Goal: Information Seeking & Learning: Learn about a topic

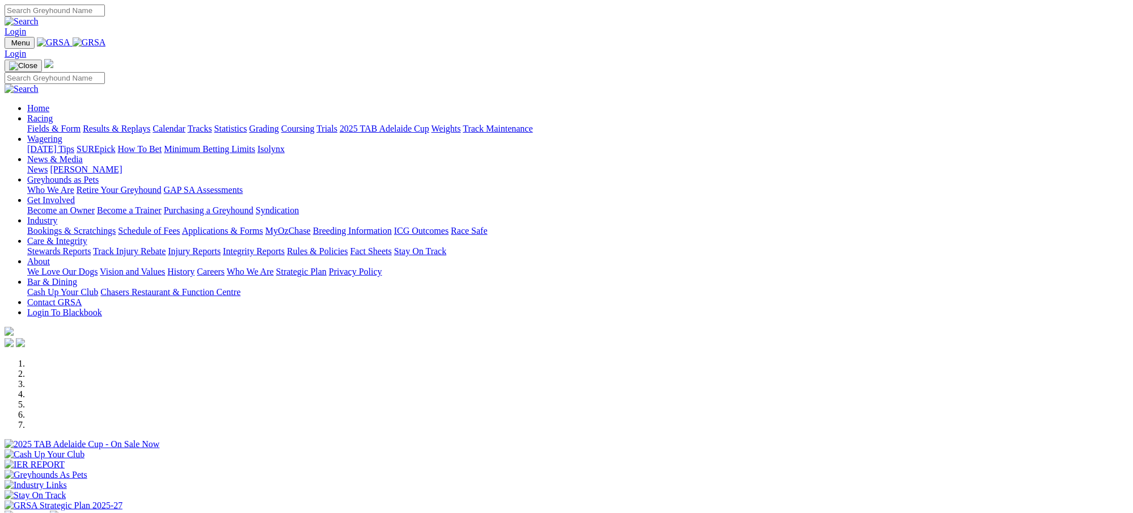
click at [53, 113] on link "Racing" at bounding box center [40, 118] width 26 height 10
click at [150, 124] on link "Results & Replays" at bounding box center [117, 129] width 68 height 10
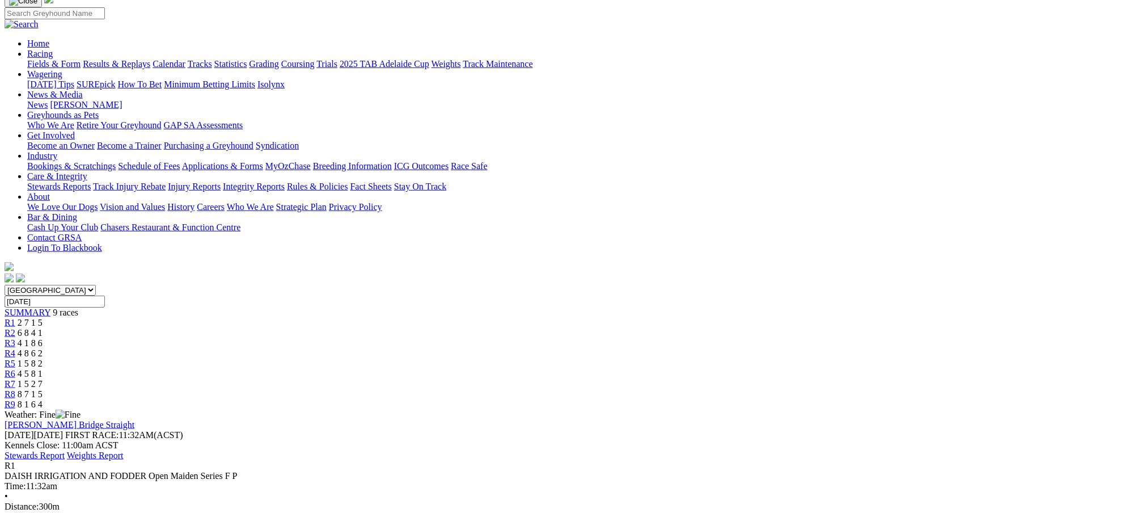
scroll to position [121, 0]
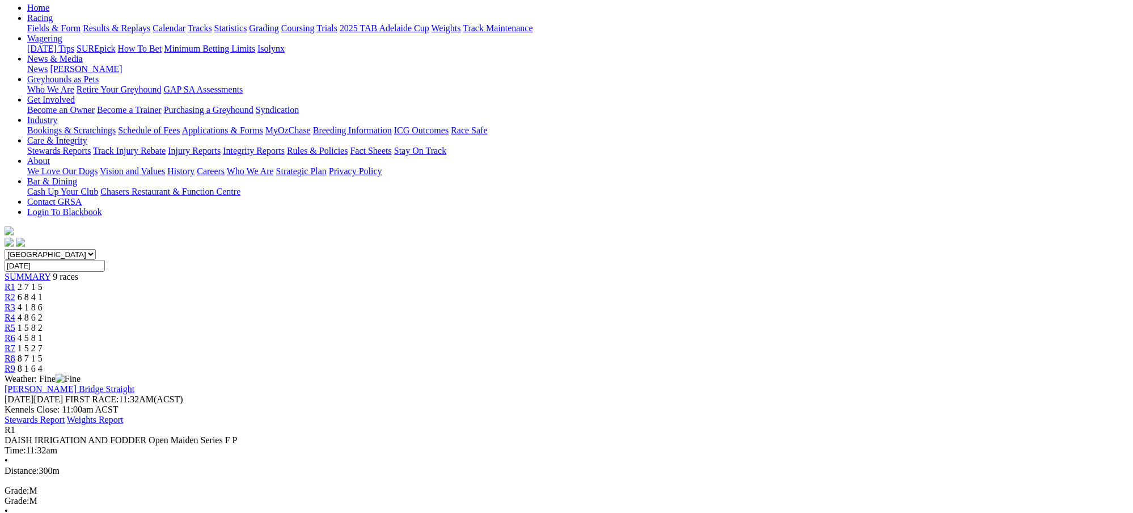
click at [404, 292] on div "R2 6 8 4 1" at bounding box center [567, 297] width 1124 height 10
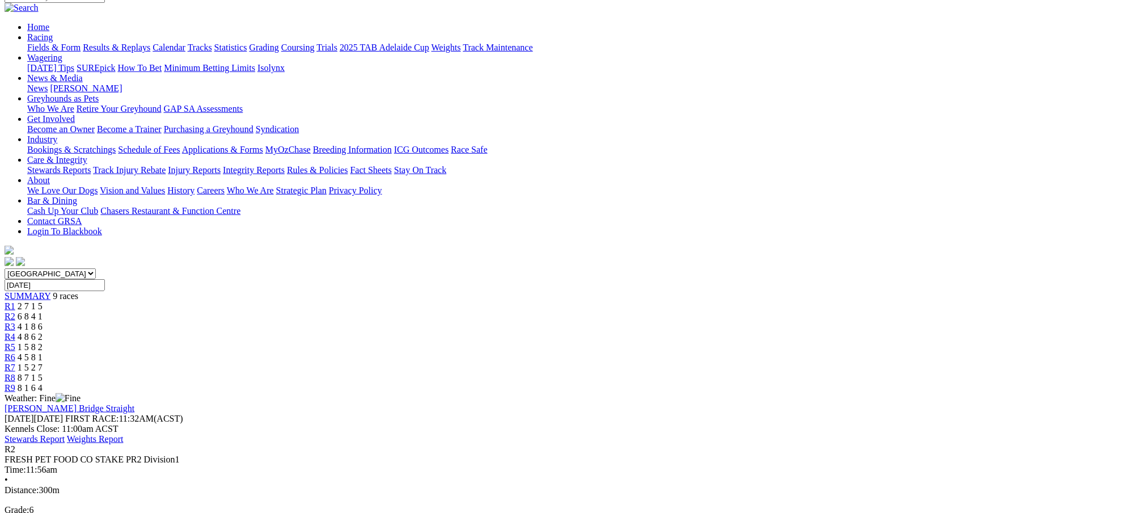
scroll to position [121, 0]
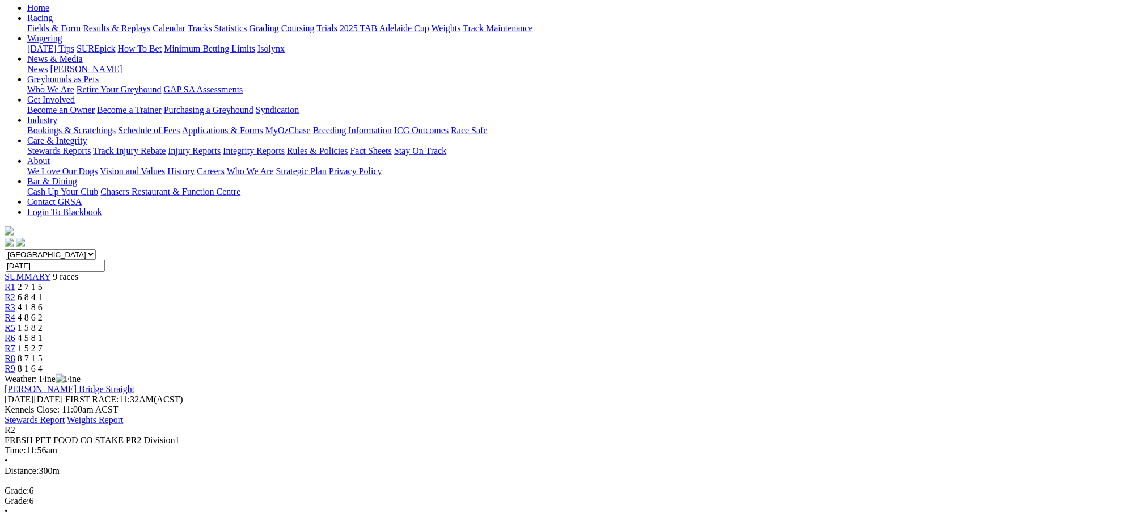
click at [43, 282] on span "2 7 1 5" at bounding box center [30, 287] width 25 height 10
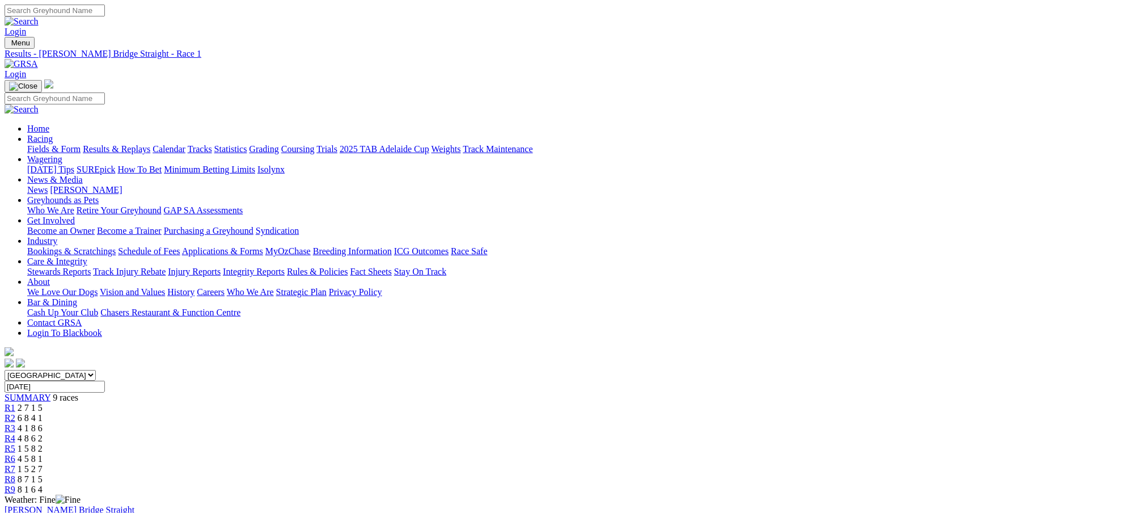
click at [43, 413] on span "6 8 4 1" at bounding box center [30, 418] width 25 height 10
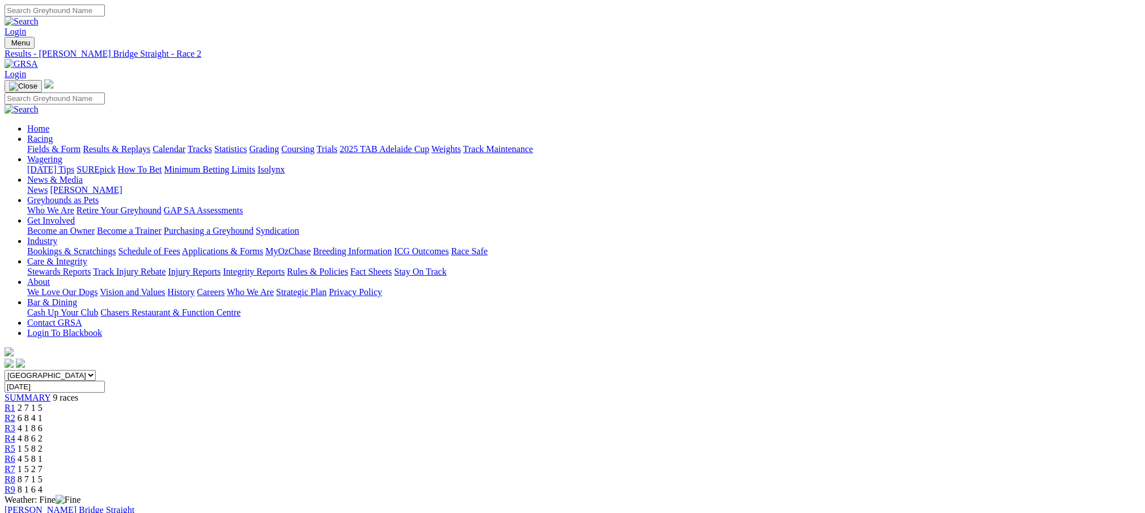
click at [43, 403] on span "2 7 1 5" at bounding box center [30, 408] width 25 height 10
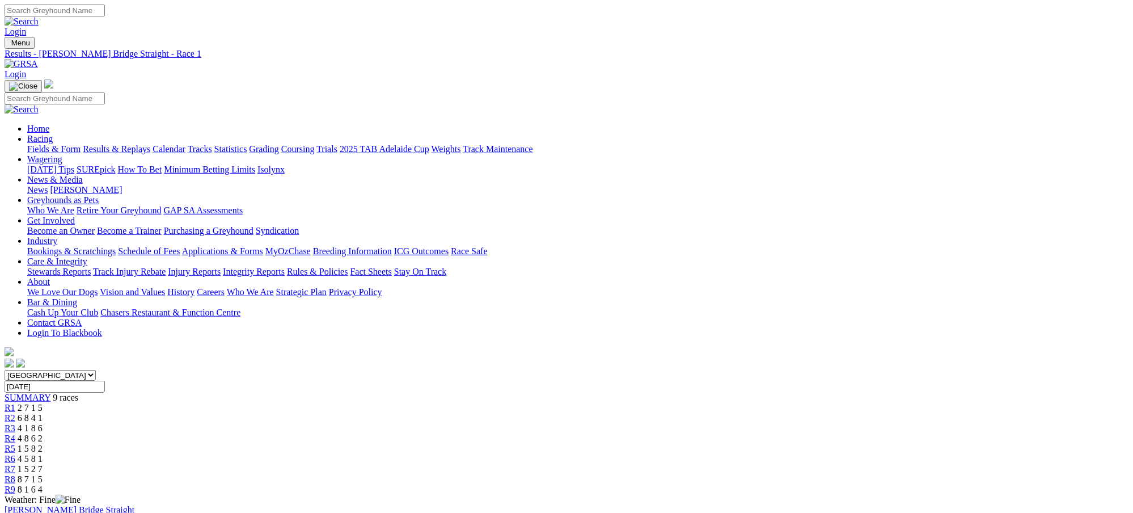
click at [473, 423] on div "R3 4 1 8 6" at bounding box center [567, 428] width 1124 height 10
click at [690, 328] on iframe at bounding box center [572, 256] width 1145 height 513
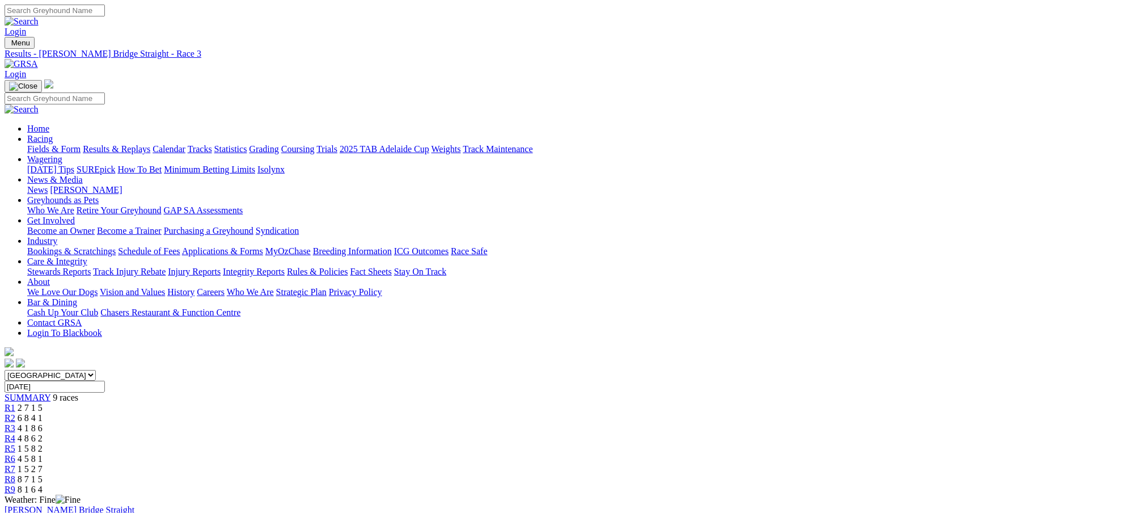
click at [43, 433] on span "4 8 6 2" at bounding box center [30, 438] width 25 height 10
click at [43, 444] on span "1 5 8 2" at bounding box center [30, 449] width 25 height 10
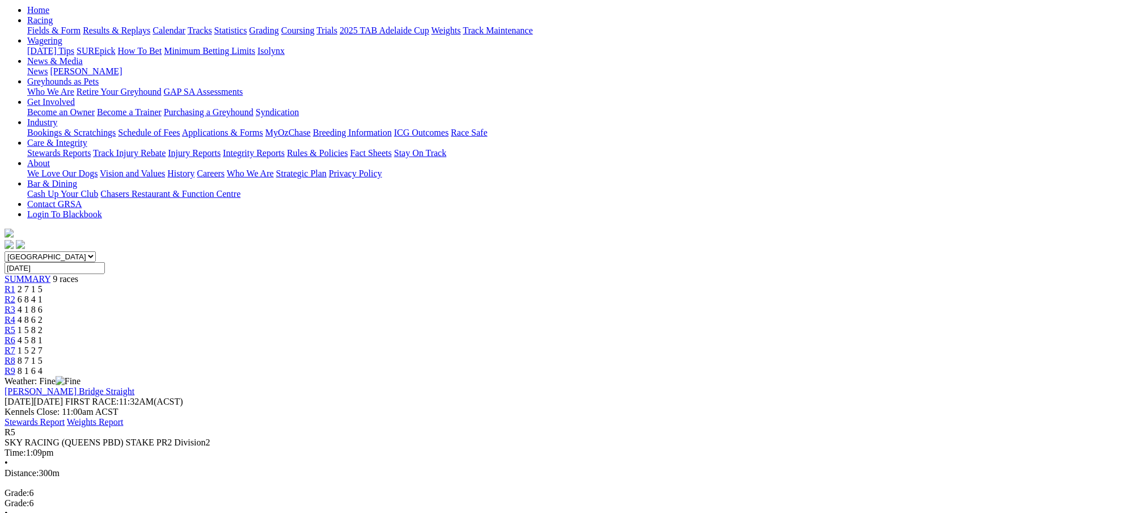
scroll to position [121, 0]
click at [43, 333] on span "4 5 8 1" at bounding box center [30, 338] width 25 height 10
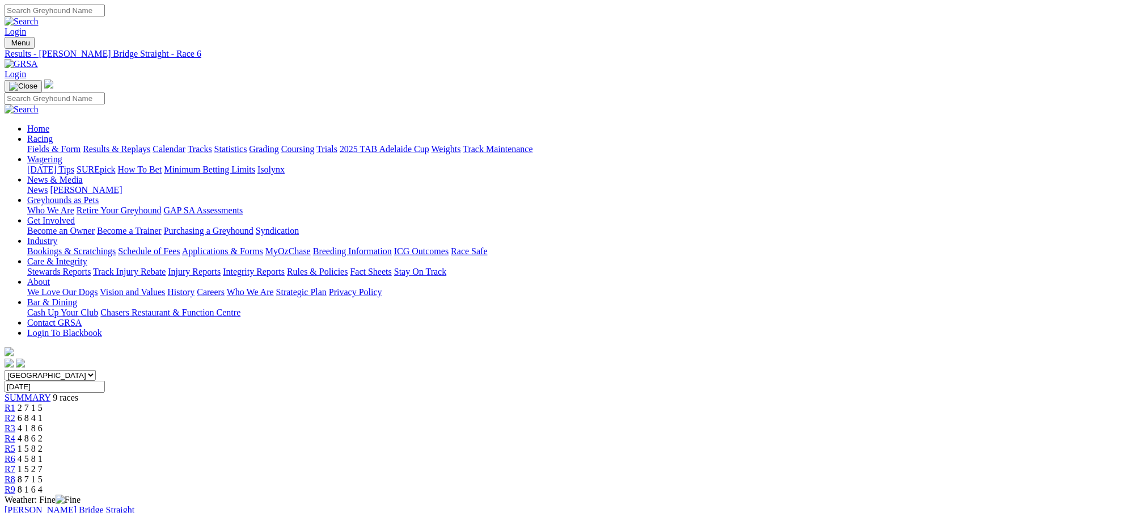
click at [43, 464] on span "1 5 2 7" at bounding box center [30, 469] width 25 height 10
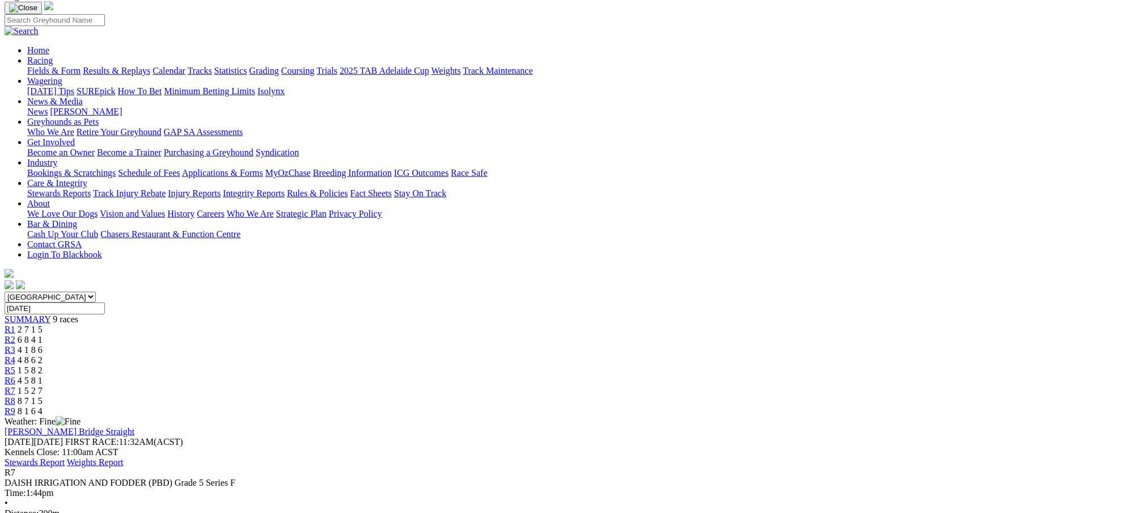
scroll to position [91, 0]
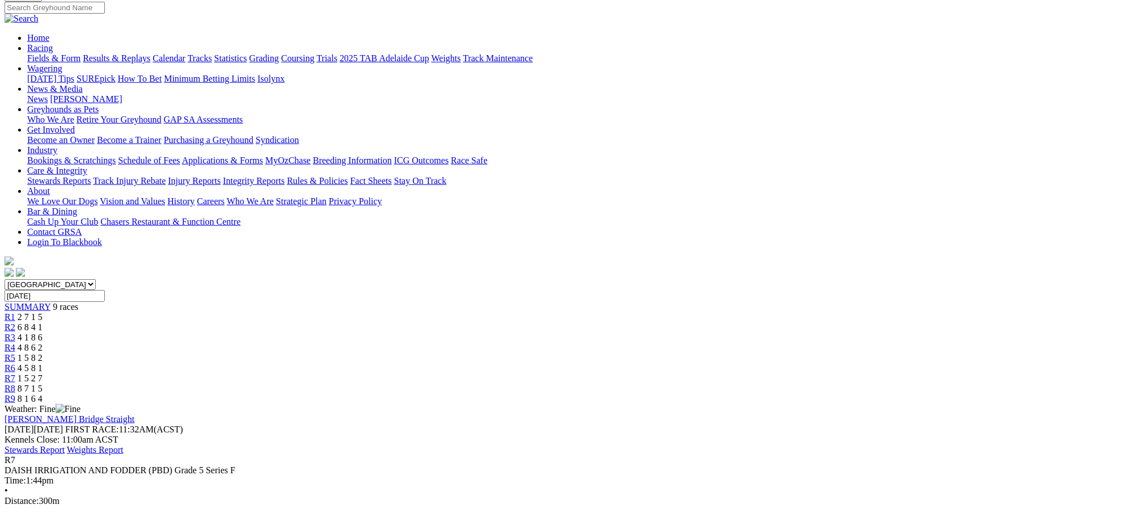
click at [43, 383] on span "8 7 1 5" at bounding box center [30, 388] width 25 height 10
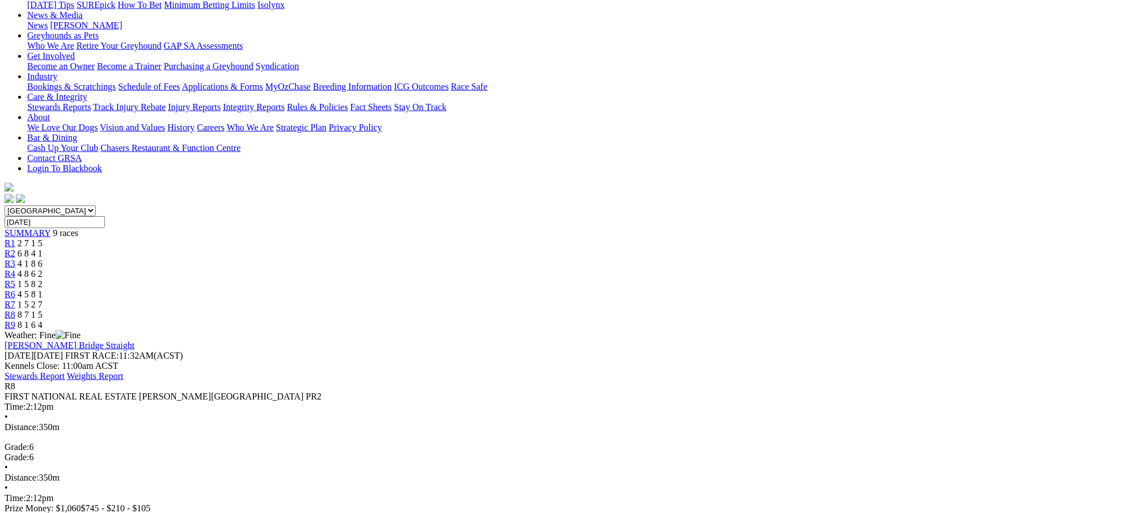
scroll to position [151, 0]
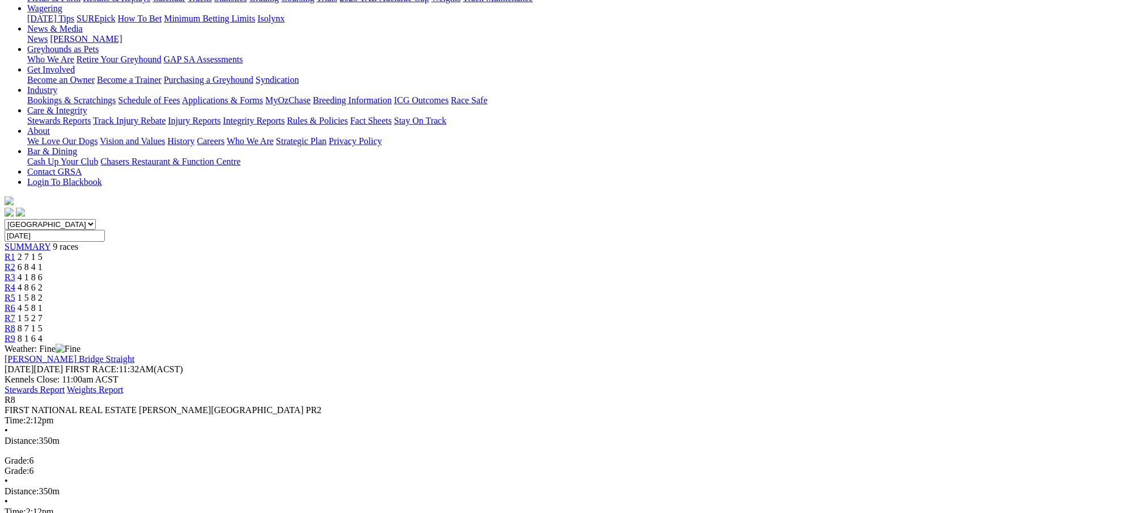
click at [892, 334] on div "R9 8 1 6 4" at bounding box center [567, 339] width 1124 height 10
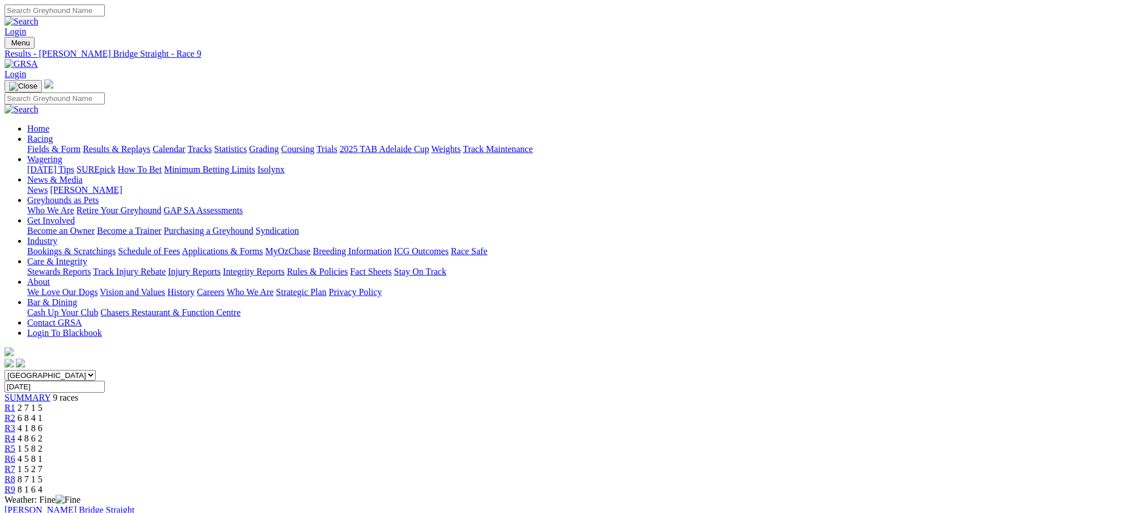
click at [150, 144] on link "Results & Replays" at bounding box center [117, 149] width 68 height 10
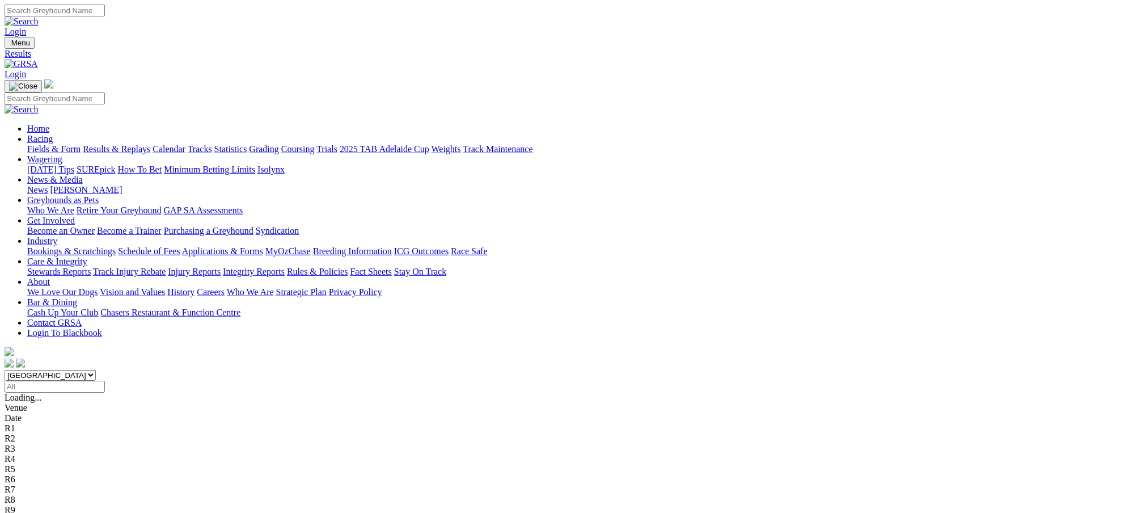
click at [387, 413] on div "R2 4 1 8 7" at bounding box center [567, 418] width 1124 height 10
drag, startPoint x: 0, startPoint y: 0, endPoint x: 450, endPoint y: 181, distance: 484.9
click at [43, 423] on span "2 4 1 7" at bounding box center [30, 428] width 25 height 10
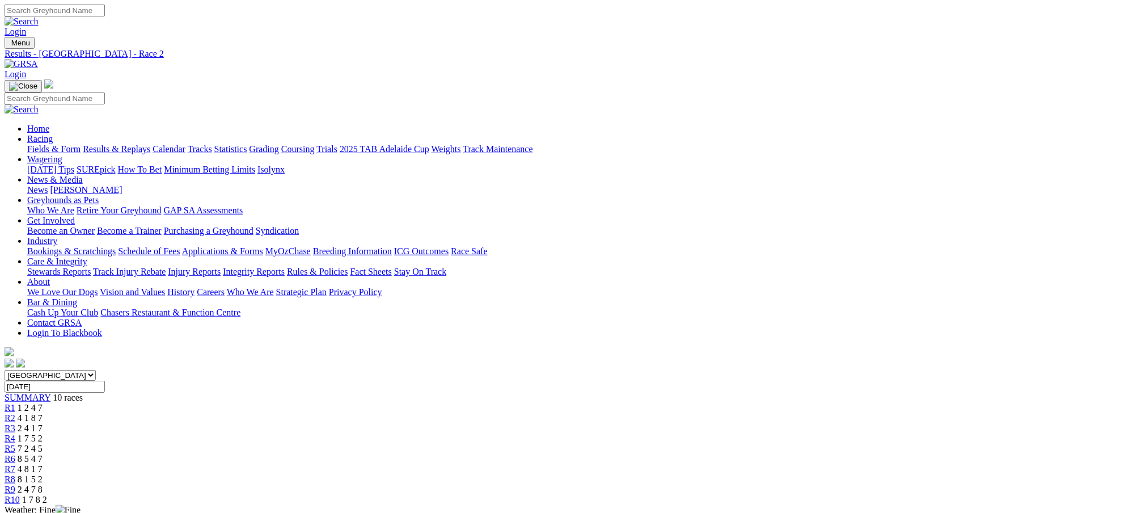
click at [43, 423] on span "2 4 1 7" at bounding box center [30, 428] width 25 height 10
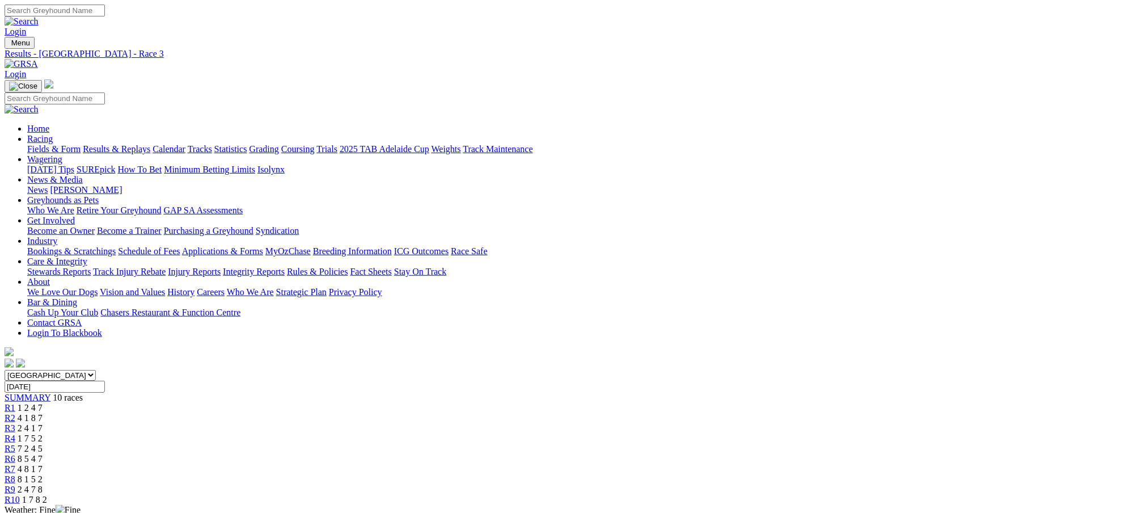
click at [516, 433] on div "R4 1 7 5 2" at bounding box center [567, 438] width 1124 height 10
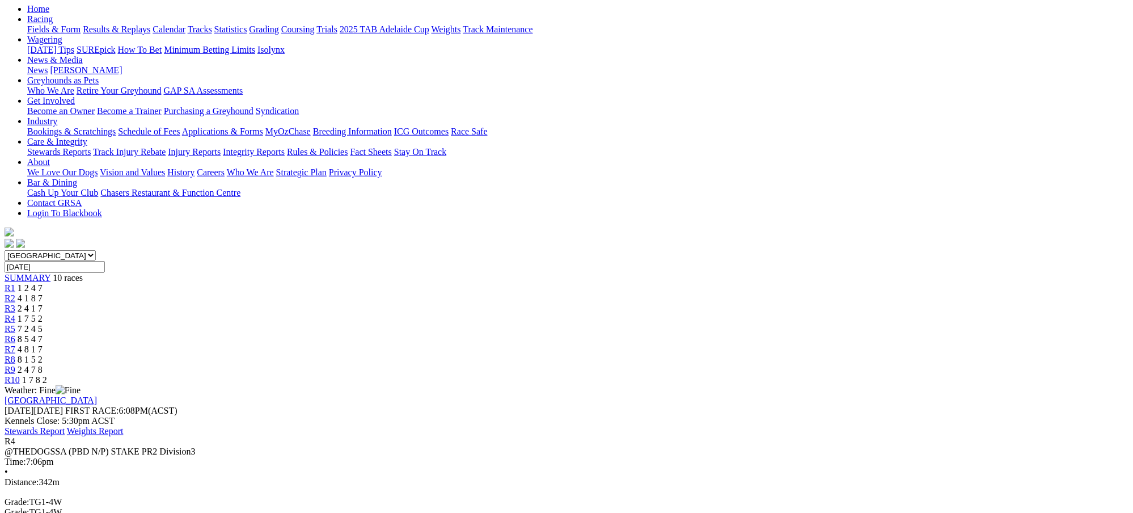
scroll to position [121, 0]
click at [43, 302] on span "2 4 1 7" at bounding box center [30, 307] width 25 height 10
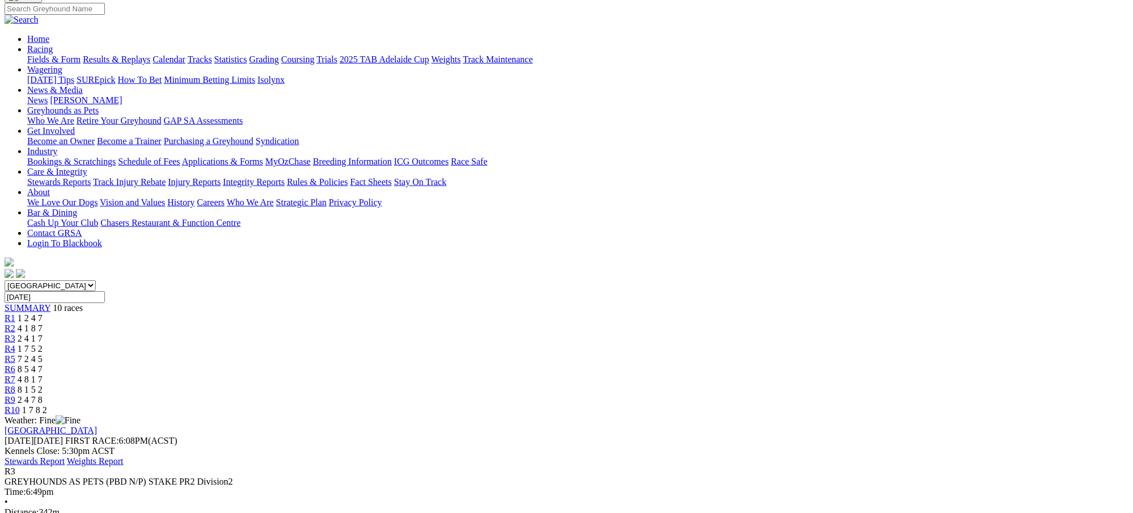
scroll to position [91, 0]
click at [43, 343] on span "1 7 5 2" at bounding box center [30, 348] width 25 height 10
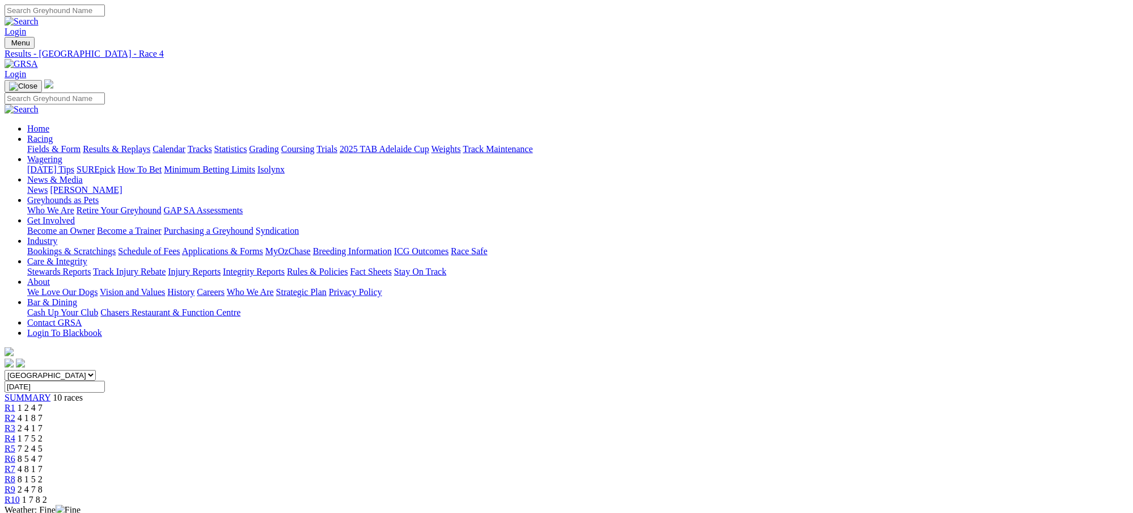
click at [43, 444] on span "7 2 4 5" at bounding box center [30, 449] width 25 height 10
click at [43, 454] on span "8 5 4 7" at bounding box center [30, 459] width 25 height 10
click at [43, 464] on span "4 8 1 7" at bounding box center [30, 469] width 25 height 10
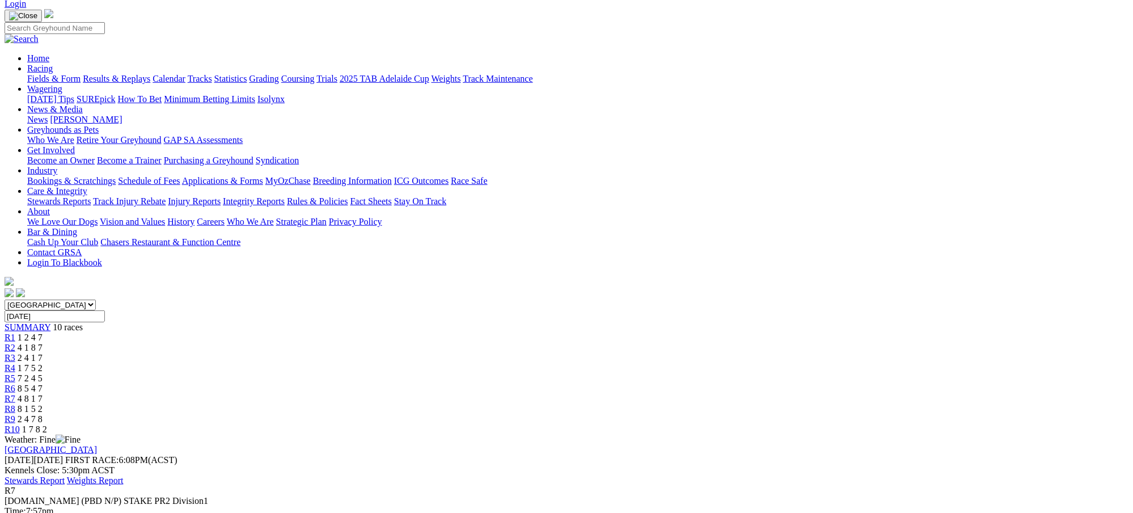
scroll to position [10, 0]
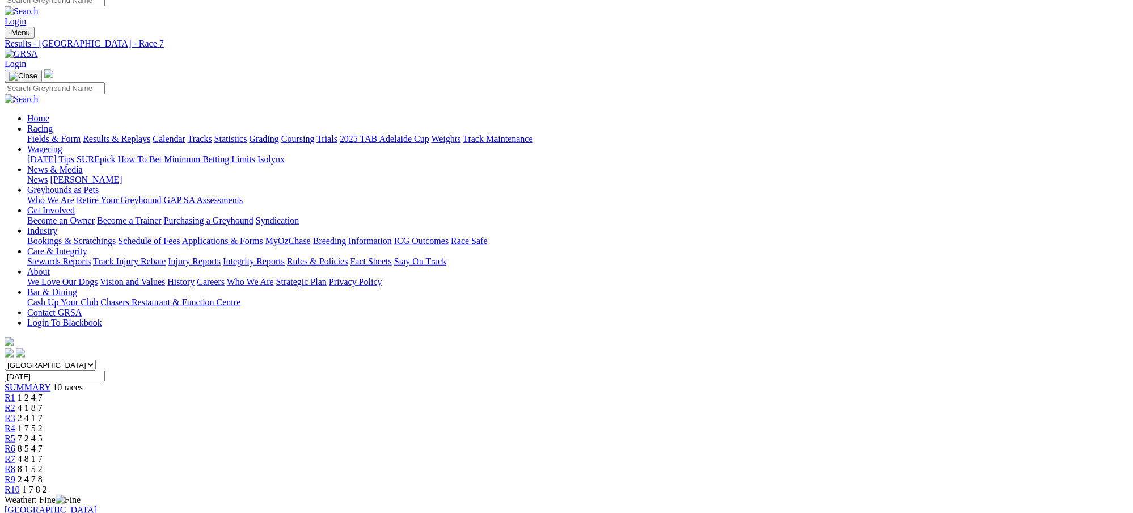
click at [43, 464] on span "8 1 5 2" at bounding box center [30, 469] width 25 height 10
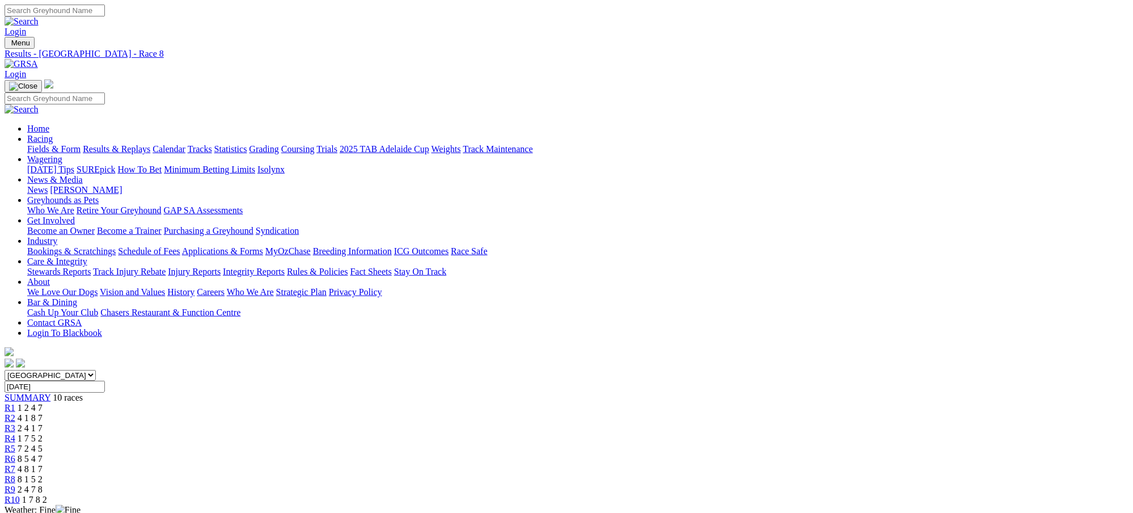
click at [43, 484] on span "2 4 7 8" at bounding box center [30, 489] width 25 height 10
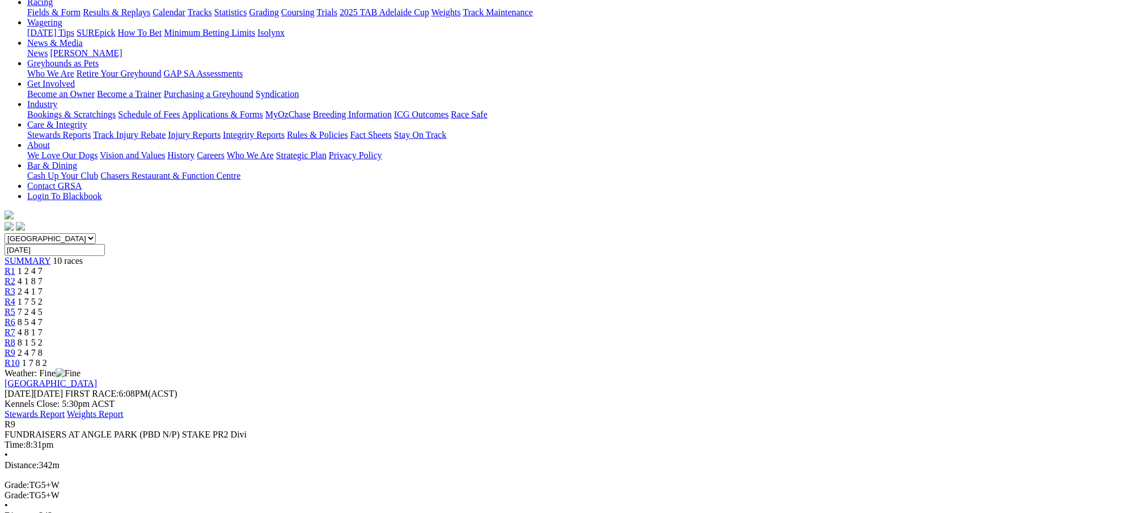
scroll to position [151, 0]
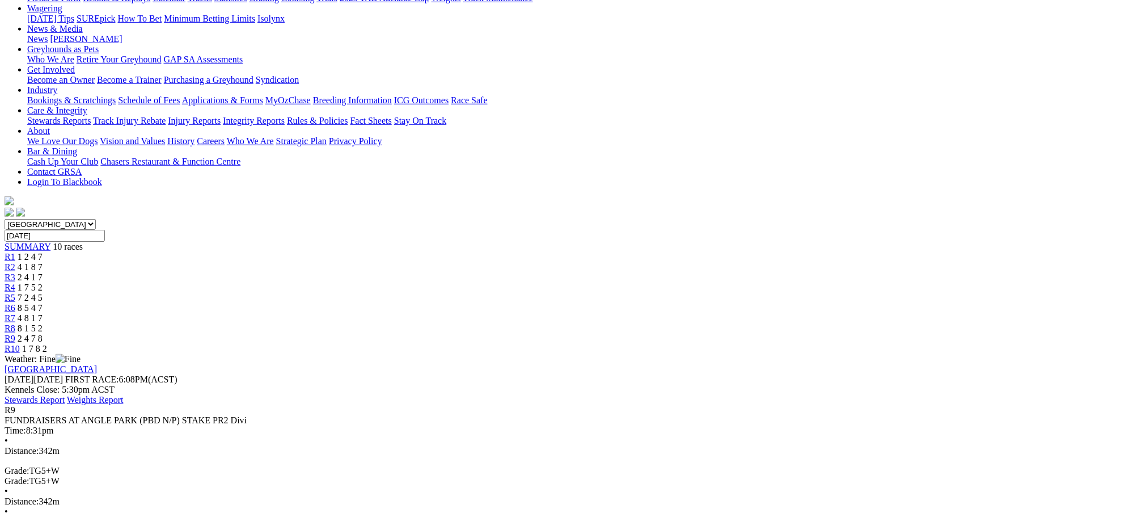
click at [47, 344] on span "1 7 8 2" at bounding box center [34, 349] width 25 height 10
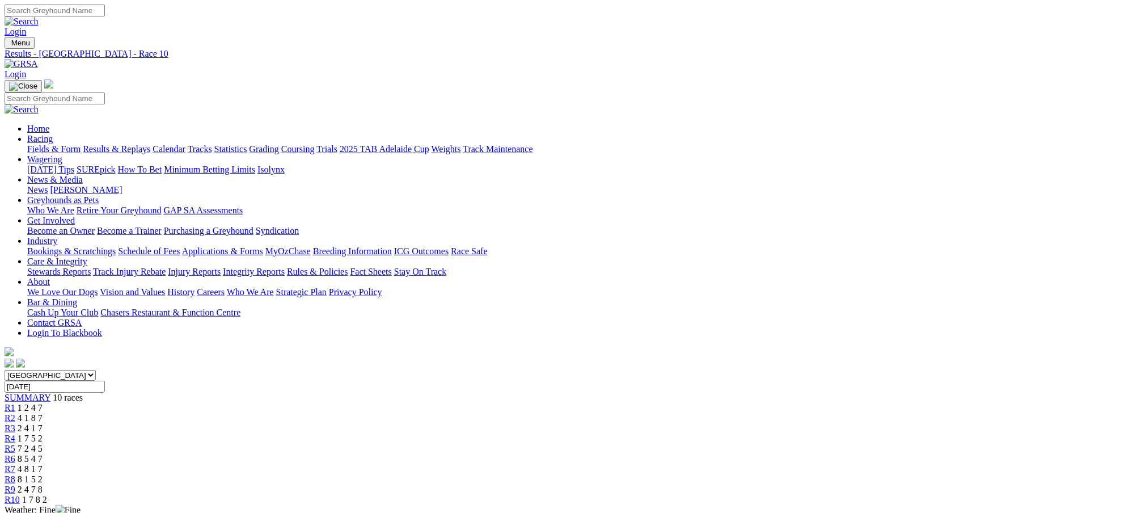
click at [150, 144] on link "Results & Replays" at bounding box center [117, 149] width 68 height 10
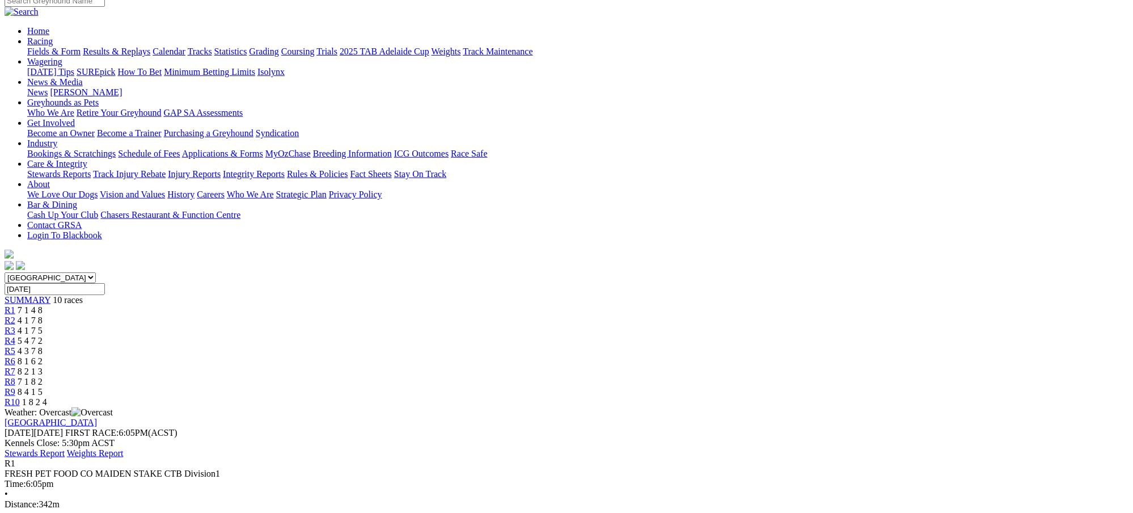
scroll to position [121, 0]
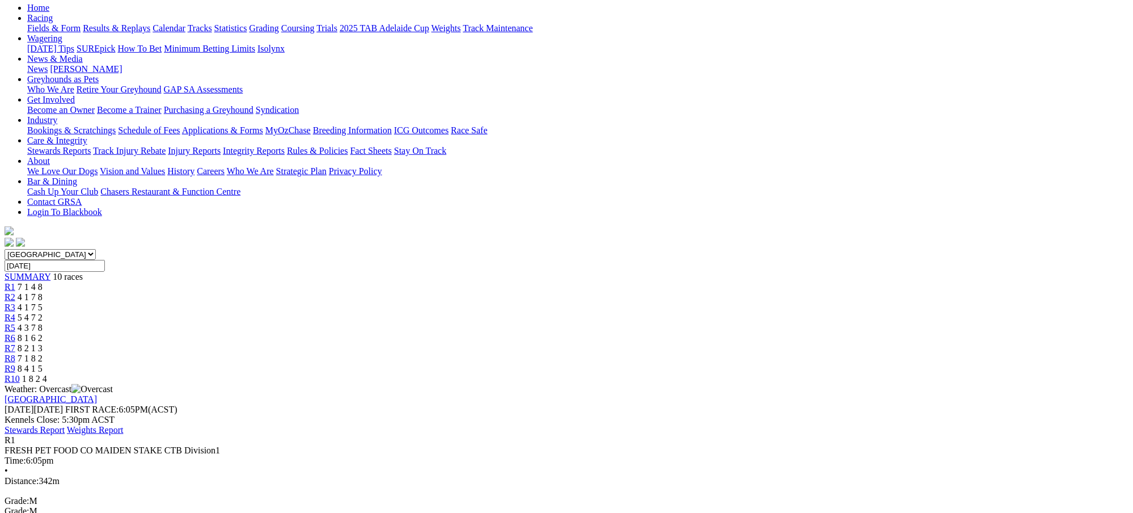
click at [43, 292] on span "4 1 7 8" at bounding box center [30, 297] width 25 height 10
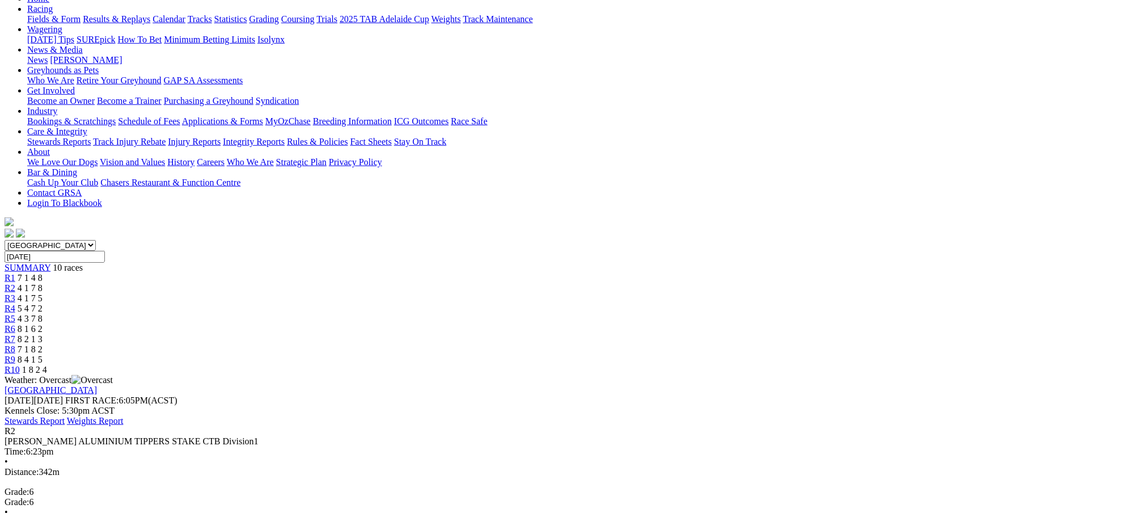
scroll to position [151, 0]
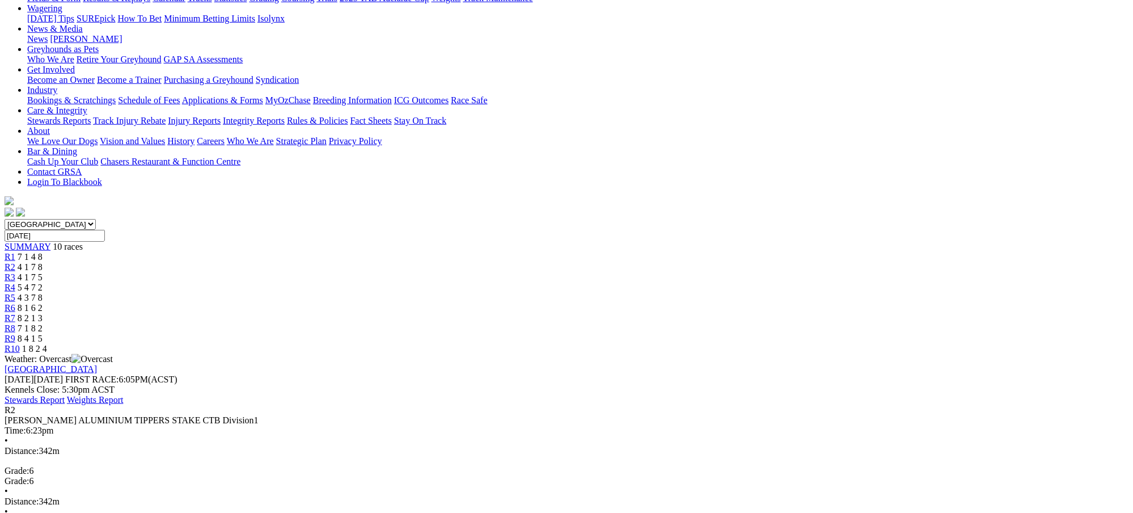
click at [43, 272] on span "4 1 7 5" at bounding box center [30, 277] width 25 height 10
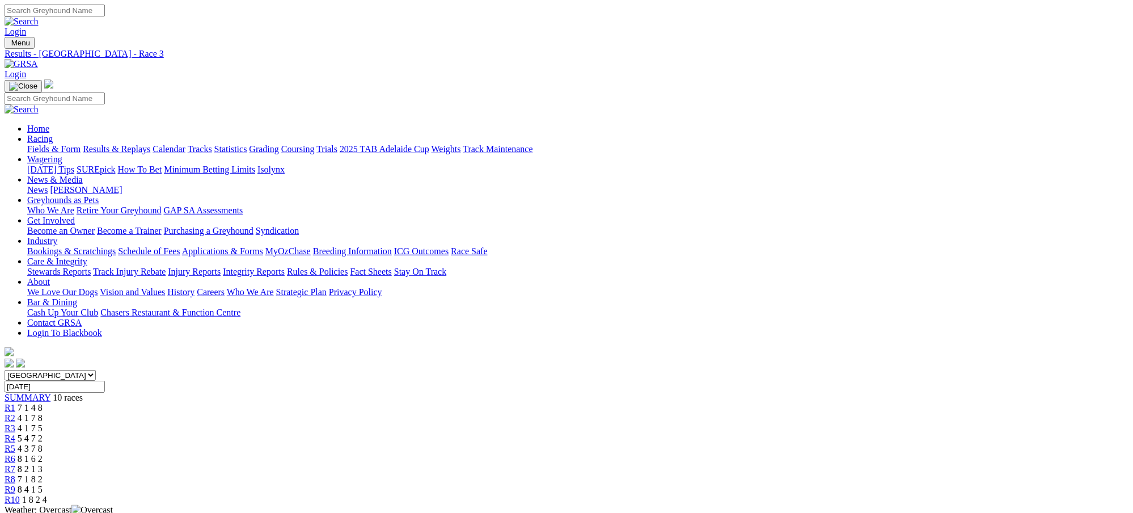
click at [514, 433] on div "R4 5 4 7 2" at bounding box center [567, 438] width 1124 height 10
click at [43, 444] on span "4 3 7 8" at bounding box center [30, 449] width 25 height 10
click at [43, 454] on span "8 1 6 2" at bounding box center [30, 459] width 25 height 10
click at [43, 464] on span "8 2 1 3" at bounding box center [30, 469] width 25 height 10
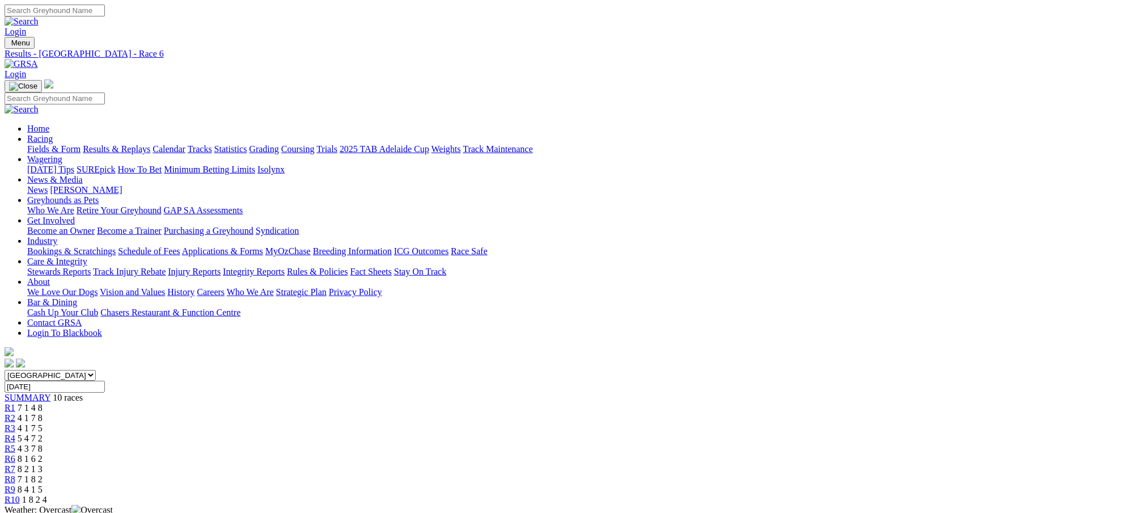
click at [43, 464] on span "8 2 1 3" at bounding box center [30, 469] width 25 height 10
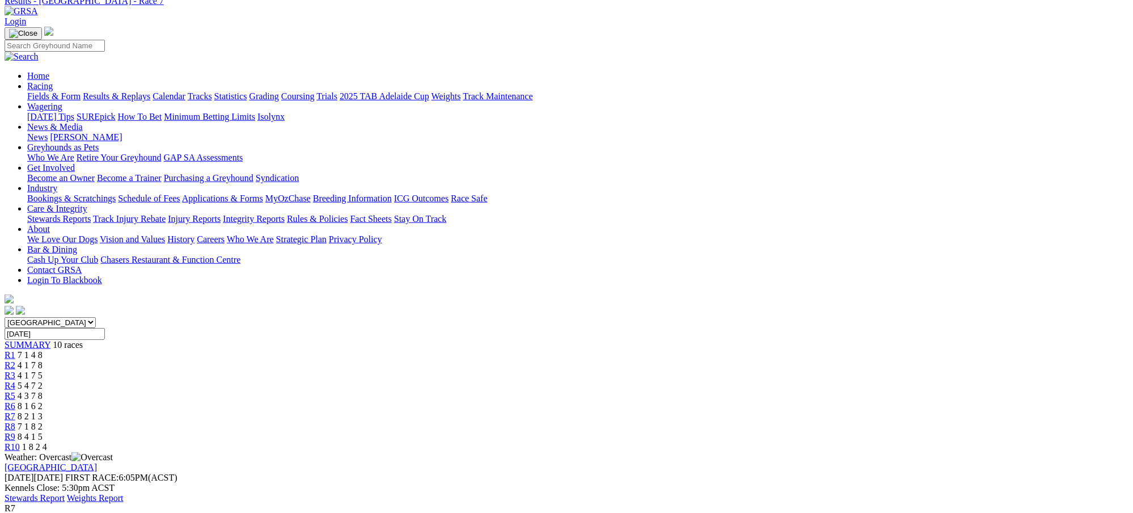
scroll to position [60, 0]
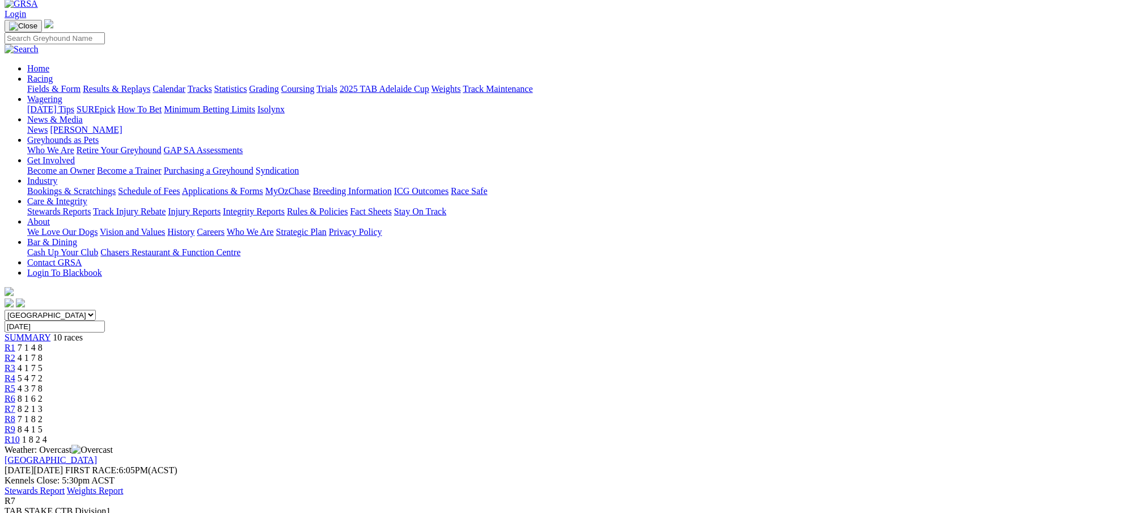
click at [764, 414] on div "R8 7 1 8 2" at bounding box center [567, 419] width 1124 height 10
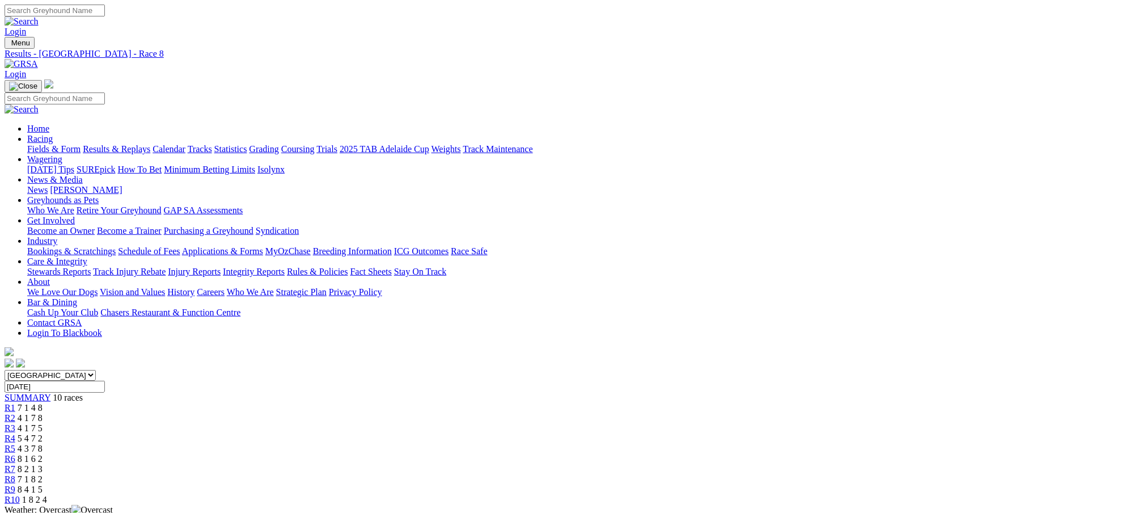
click at [43, 484] on span "8 4 1 5" at bounding box center [30, 489] width 25 height 10
click at [47, 495] on span "1 8 2 4" at bounding box center [34, 500] width 25 height 10
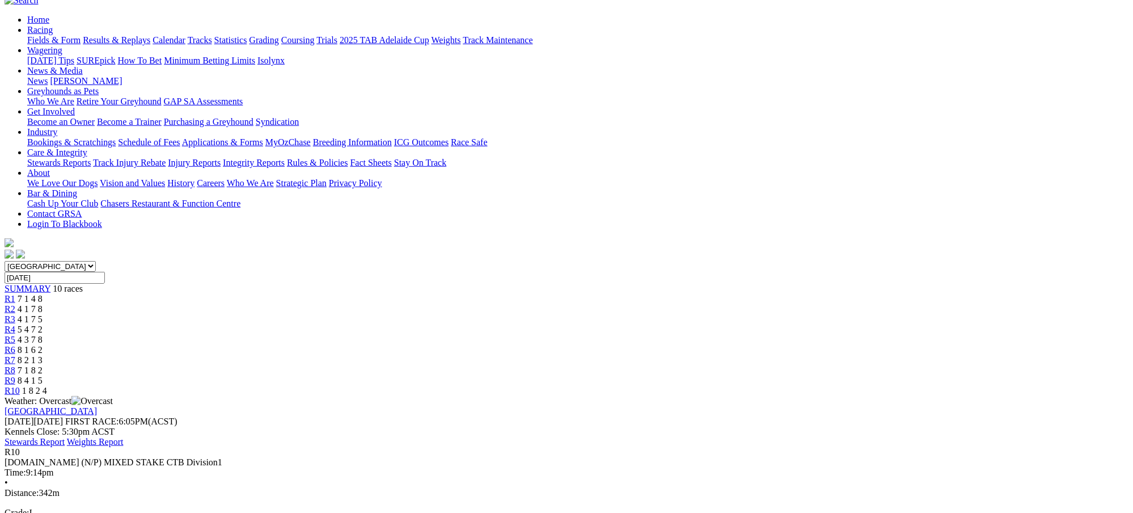
scroll to position [121, 0]
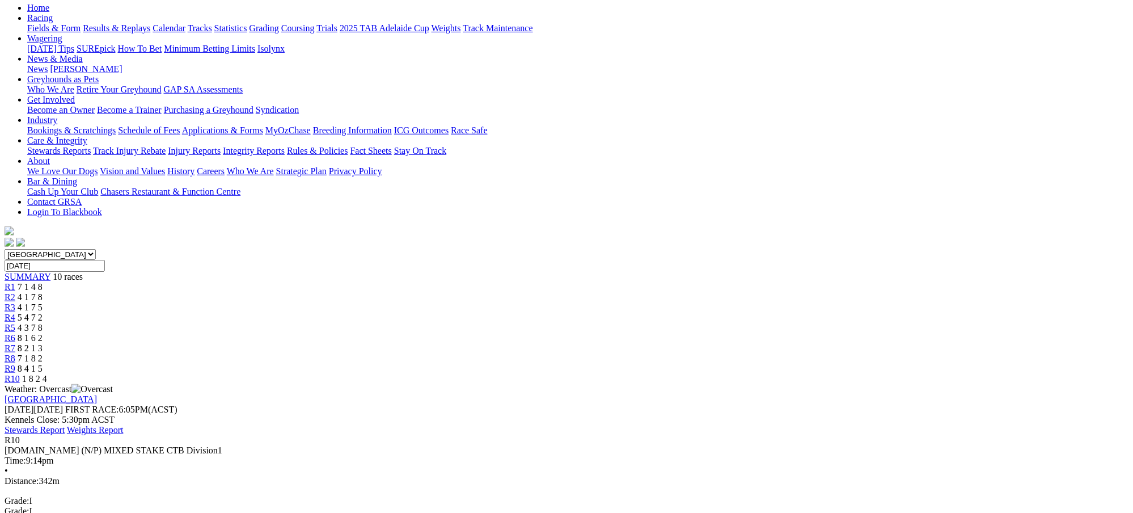
click at [43, 364] on span "8 4 1 5" at bounding box center [30, 369] width 25 height 10
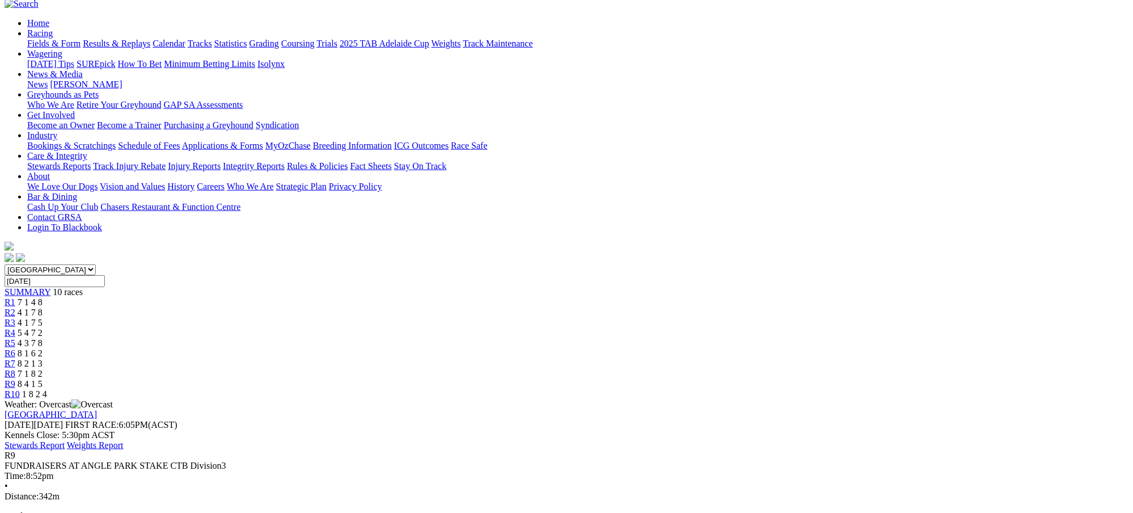
scroll to position [151, 0]
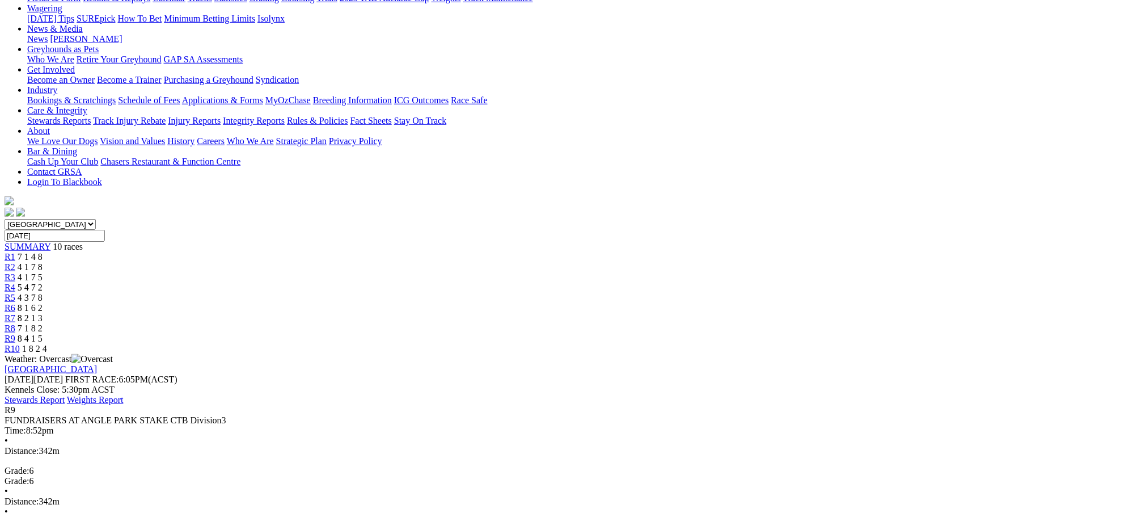
click at [43, 323] on span "7 1 8 2" at bounding box center [30, 328] width 25 height 10
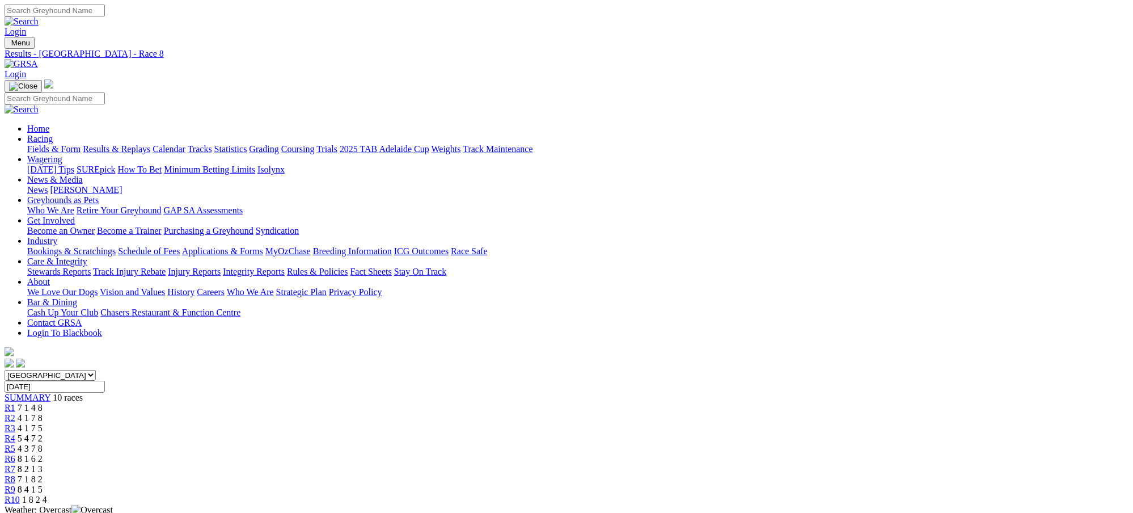
click at [150, 144] on link "Results & Replays" at bounding box center [117, 149] width 68 height 10
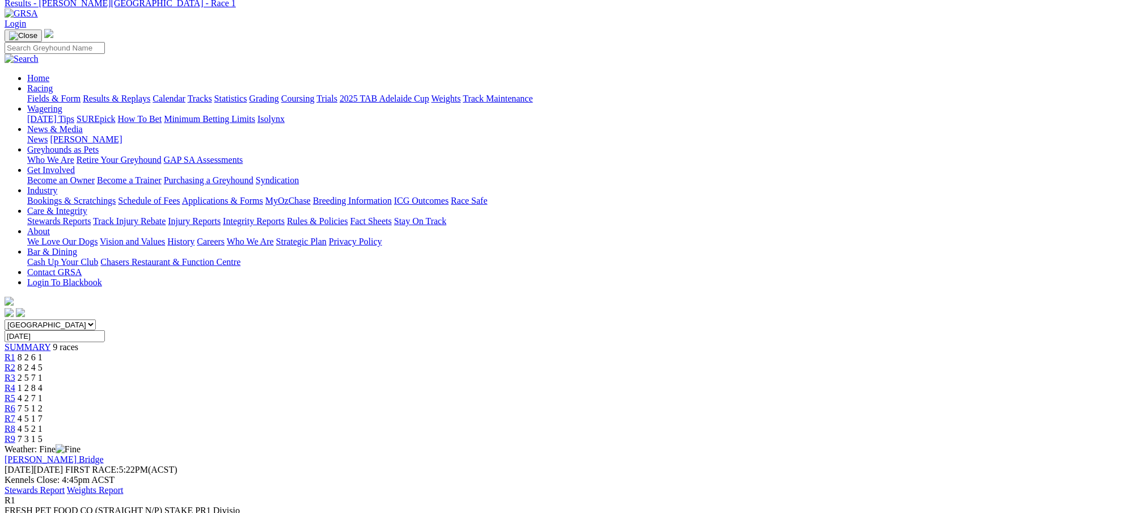
scroll to position [60, 0]
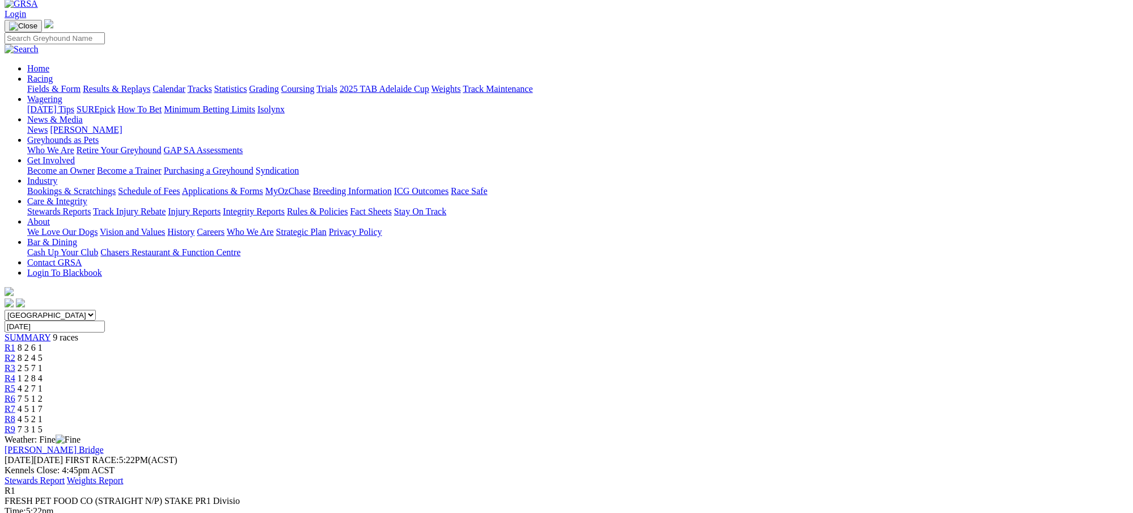
click at [43, 353] on span "8 2 4 5" at bounding box center [30, 358] width 25 height 10
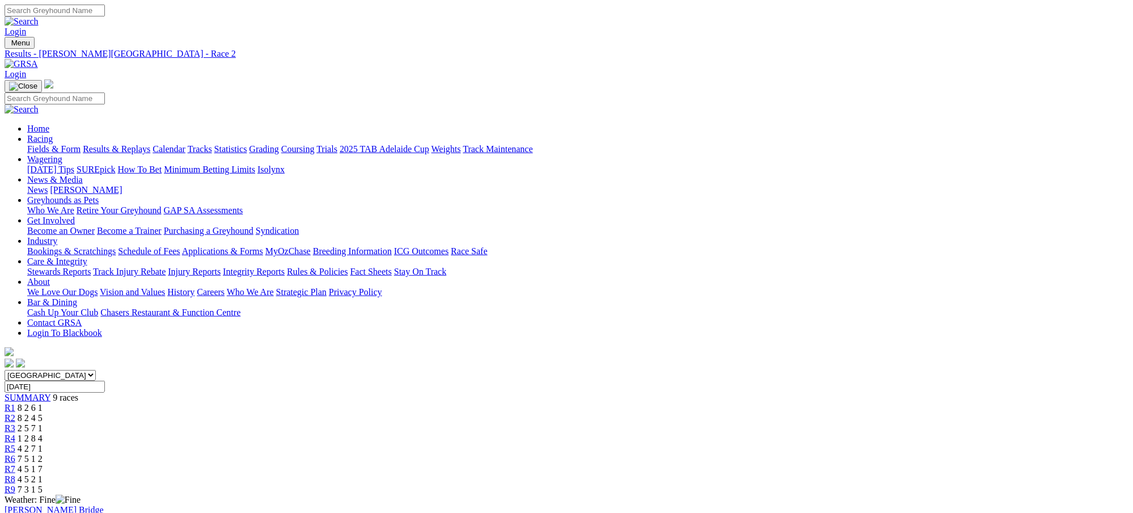
click at [43, 423] on span "2 5 7 1" at bounding box center [30, 428] width 25 height 10
click at [43, 433] on span "1 2 8 4" at bounding box center [30, 438] width 25 height 10
drag, startPoint x: 0, startPoint y: 0, endPoint x: 620, endPoint y: 183, distance: 646.4
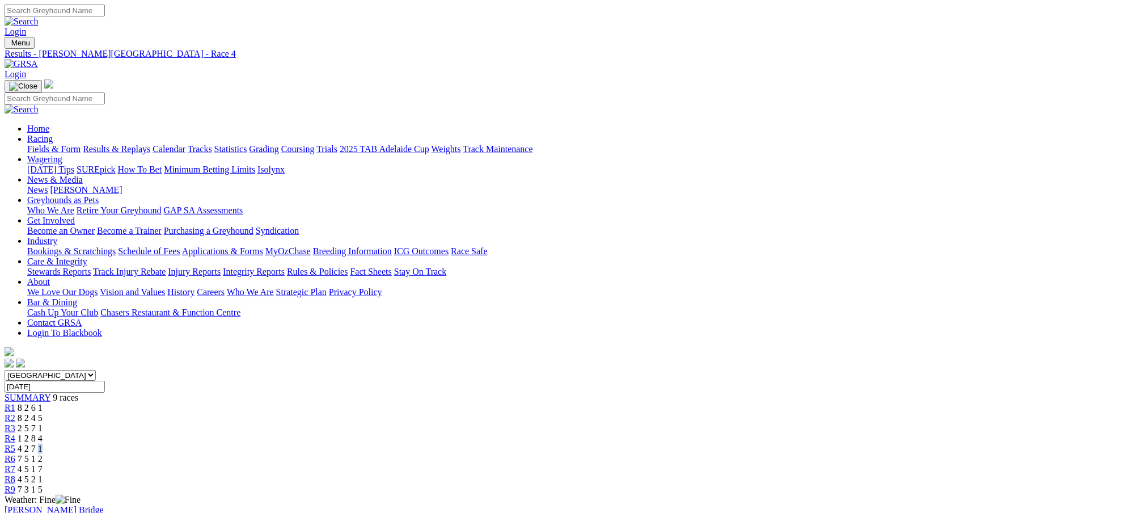
click at [43, 444] on span "4 2 7 1" at bounding box center [30, 449] width 25 height 10
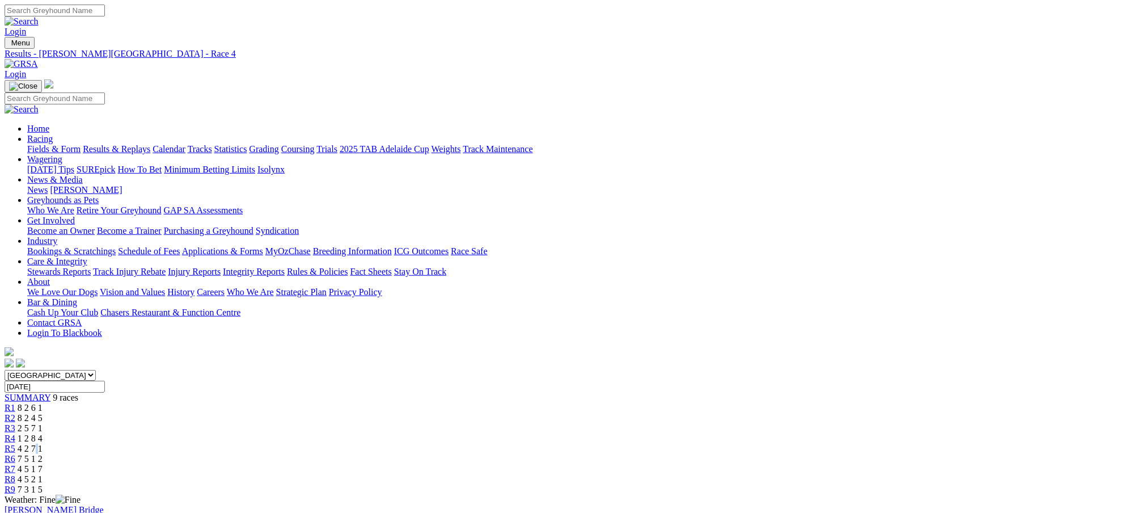
click at [43, 444] on span "4 2 7 1" at bounding box center [30, 449] width 25 height 10
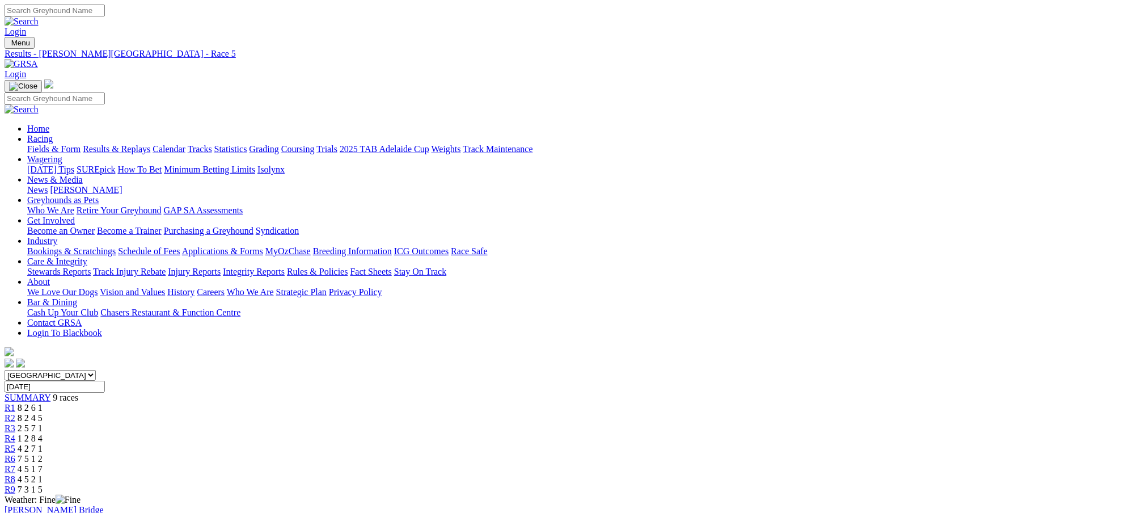
click at [43, 454] on span "7 5 1 2" at bounding box center [30, 459] width 25 height 10
click at [43, 464] on span "4 5 1 7" at bounding box center [30, 469] width 25 height 10
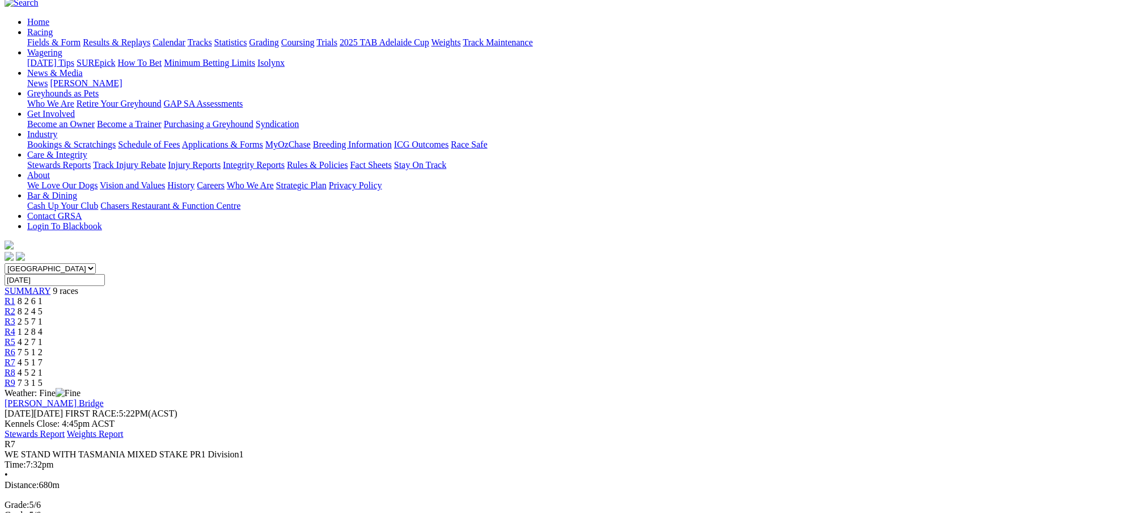
scroll to position [121, 0]
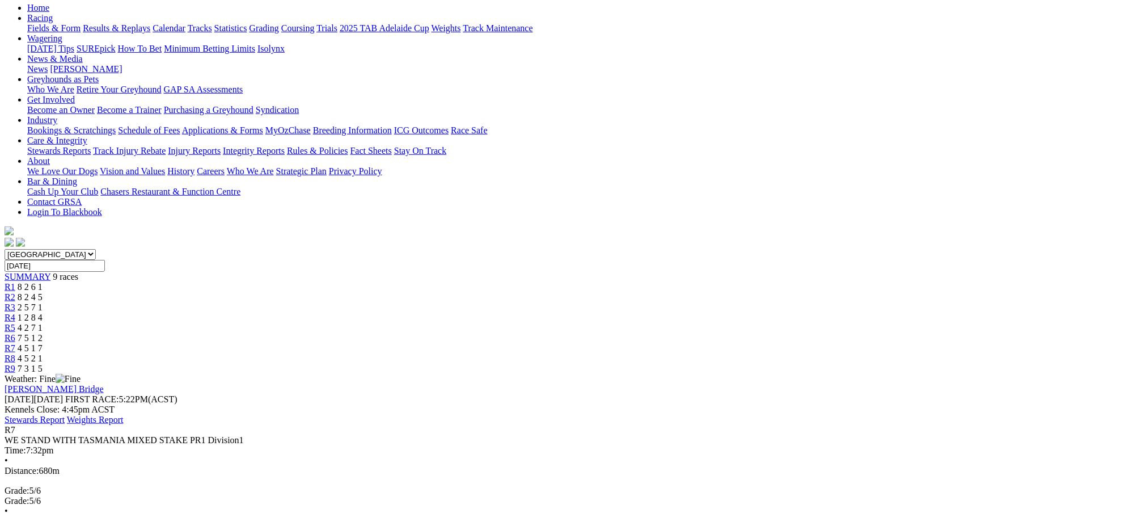
click at [15, 353] on span "R8" at bounding box center [10, 358] width 11 height 10
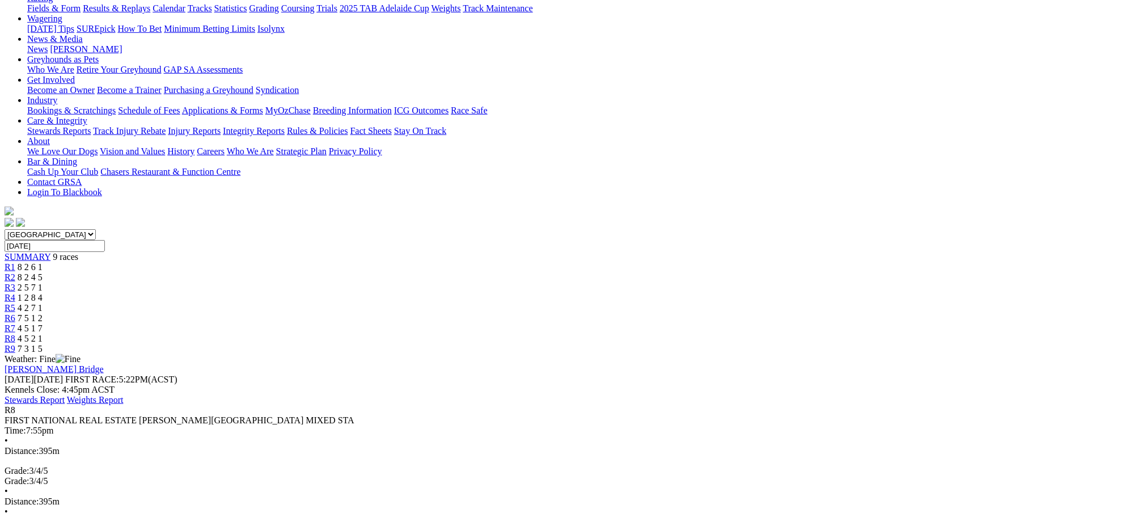
scroll to position [151, 0]
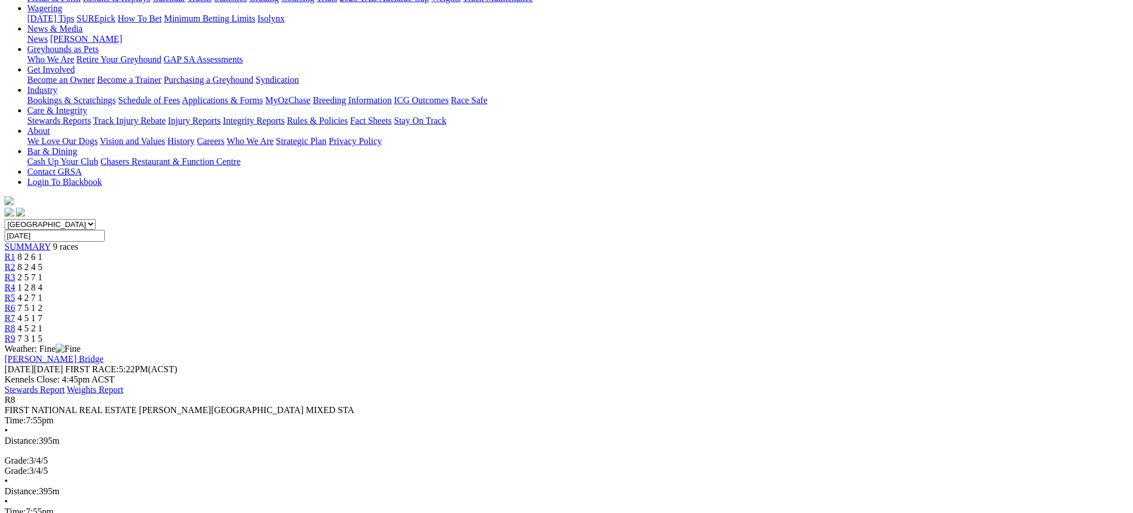
click at [43, 334] on span "7 3 1 5" at bounding box center [30, 339] width 25 height 10
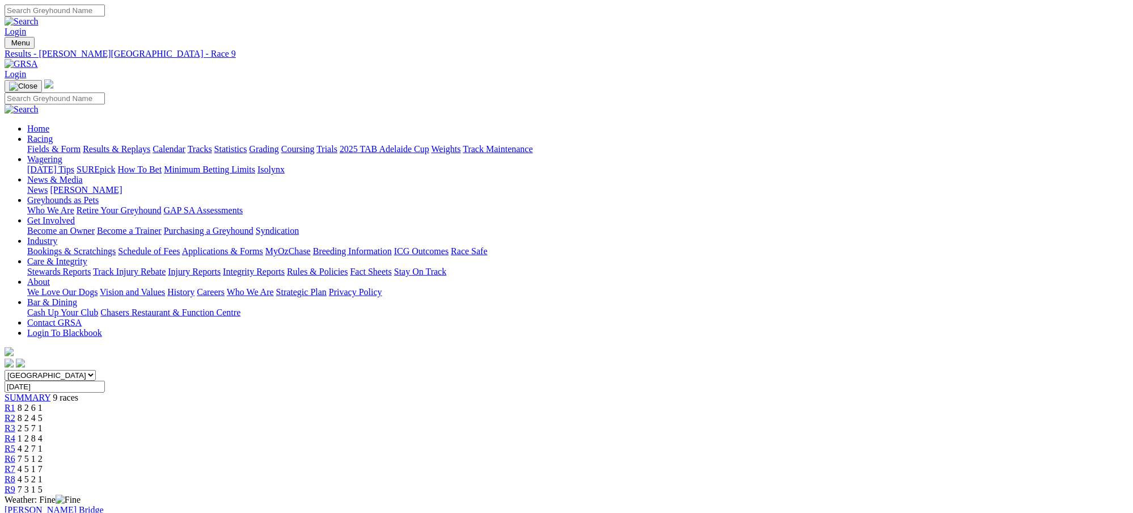
click at [150, 144] on link "Results & Replays" at bounding box center [117, 149] width 68 height 10
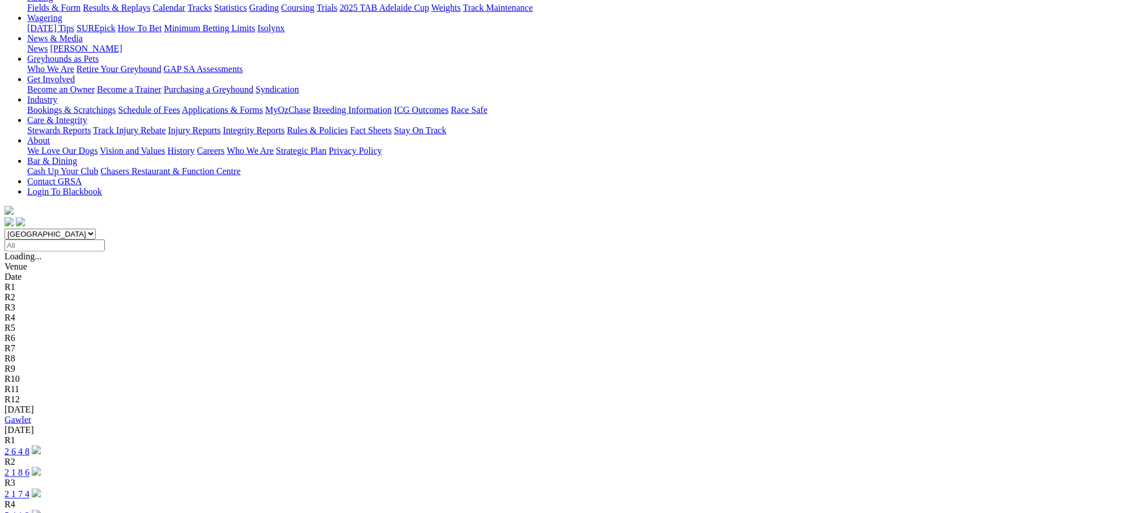
scroll to position [171, 0]
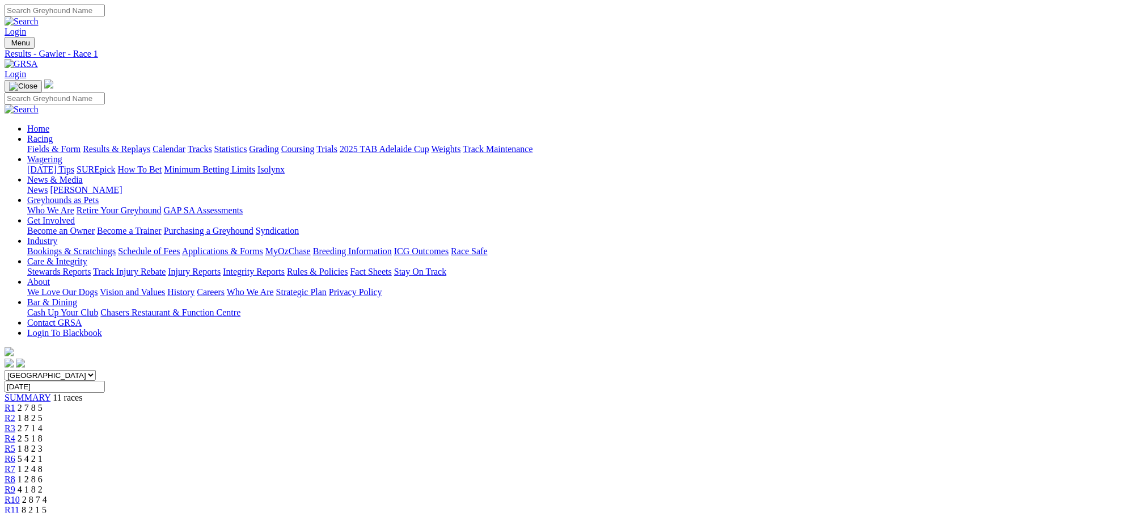
click at [382, 413] on div "R2 1 8 2 5" at bounding box center [567, 418] width 1124 height 10
click at [437, 423] on div "R3 2 7 1 4" at bounding box center [567, 428] width 1124 height 10
click at [491, 433] on div "R4 2 5 1 8" at bounding box center [567, 438] width 1124 height 10
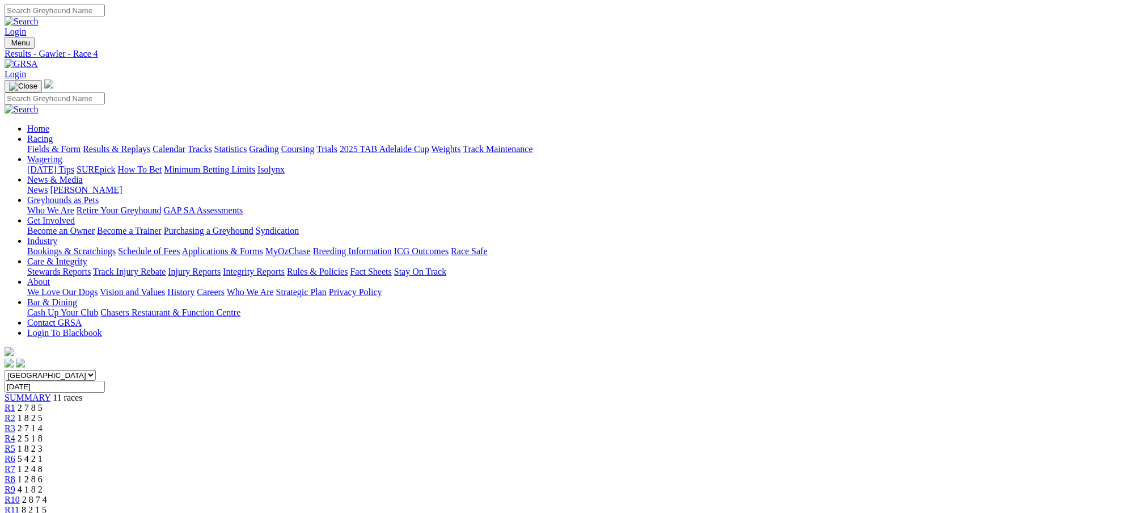
click at [43, 444] on span "1 8 2 3" at bounding box center [30, 449] width 25 height 10
click at [43, 454] on span "5 4 2 1" at bounding box center [30, 459] width 25 height 10
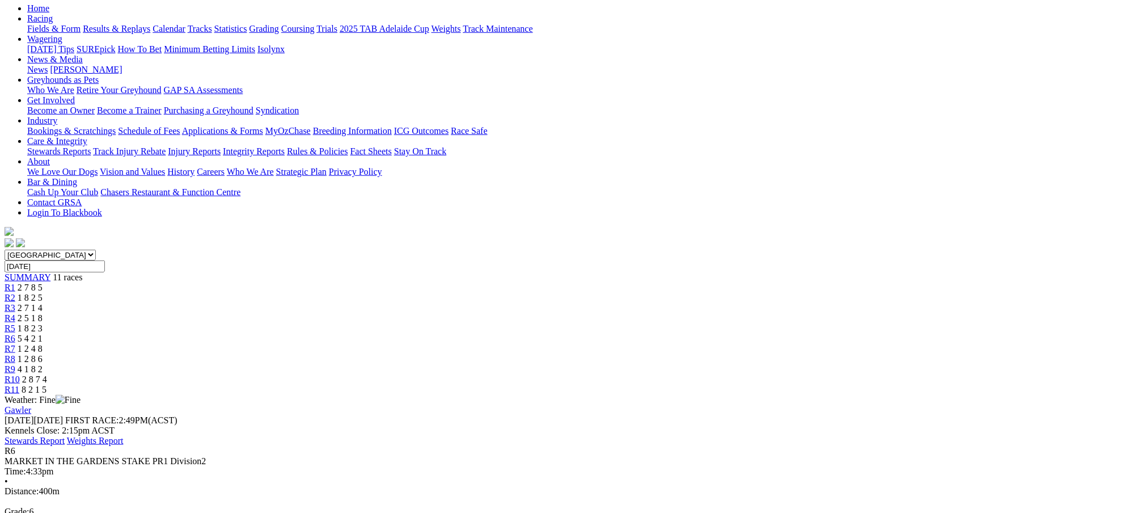
scroll to position [121, 0]
click at [661, 343] on div "R7 1 2 4 8" at bounding box center [567, 348] width 1124 height 10
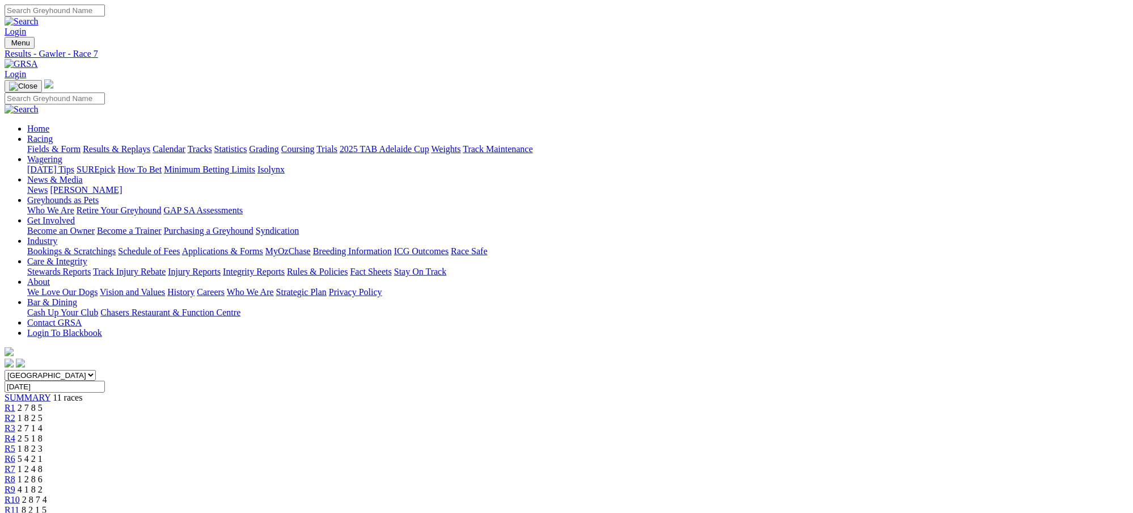
click at [43, 474] on span "1 2 8 6" at bounding box center [30, 479] width 25 height 10
click at [43, 484] on span "4 1 8 2" at bounding box center [30, 489] width 25 height 10
click at [47, 495] on span "2 8 7 4" at bounding box center [34, 500] width 25 height 10
click at [47, 505] on span "8 2 1 5" at bounding box center [34, 510] width 25 height 10
click at [150, 144] on link "Results & Replays" at bounding box center [117, 149] width 68 height 10
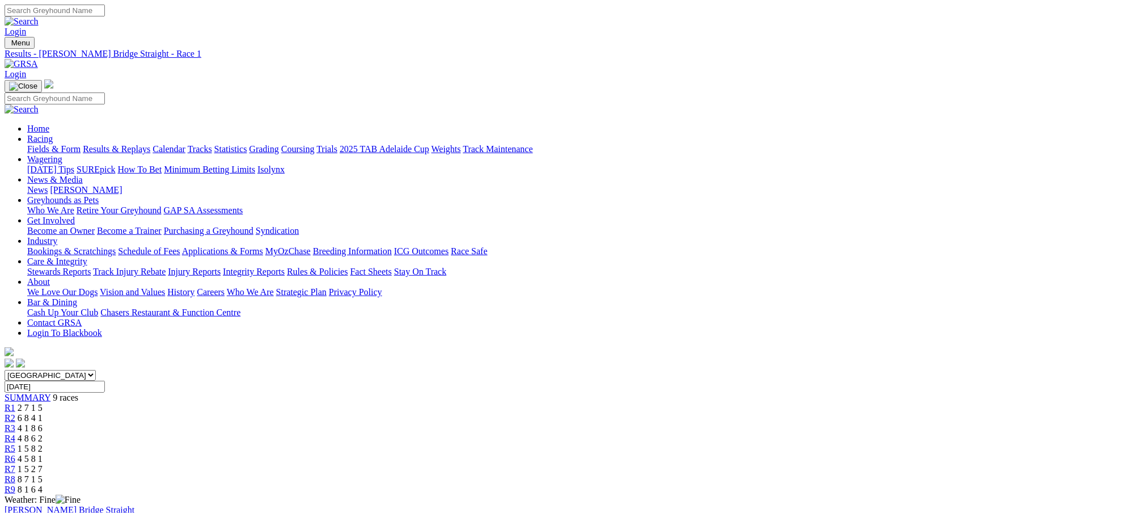
click at [150, 144] on link "Results & Replays" at bounding box center [117, 149] width 68 height 10
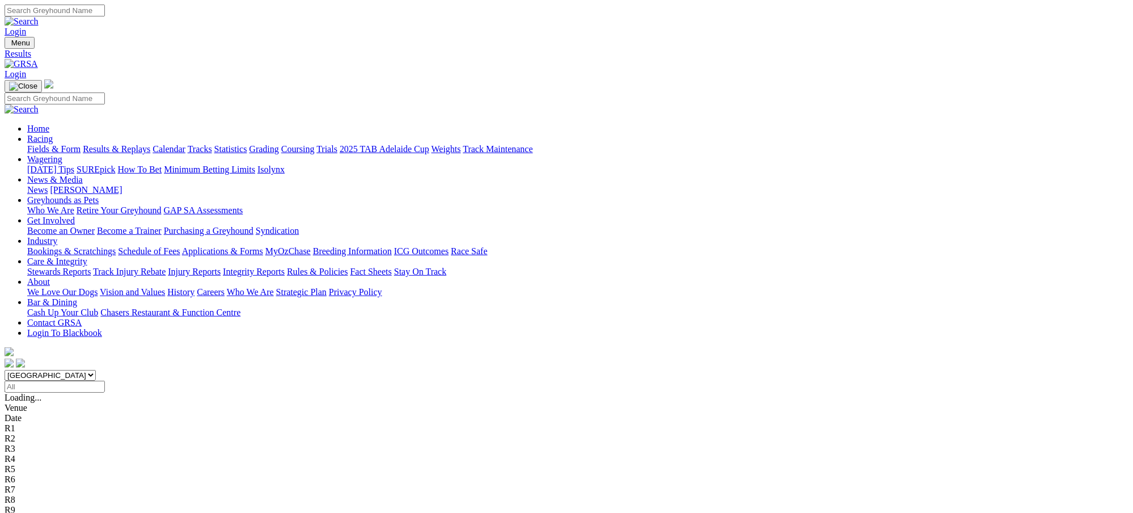
click at [81, 144] on link "Fields & Form" at bounding box center [53, 149] width 53 height 10
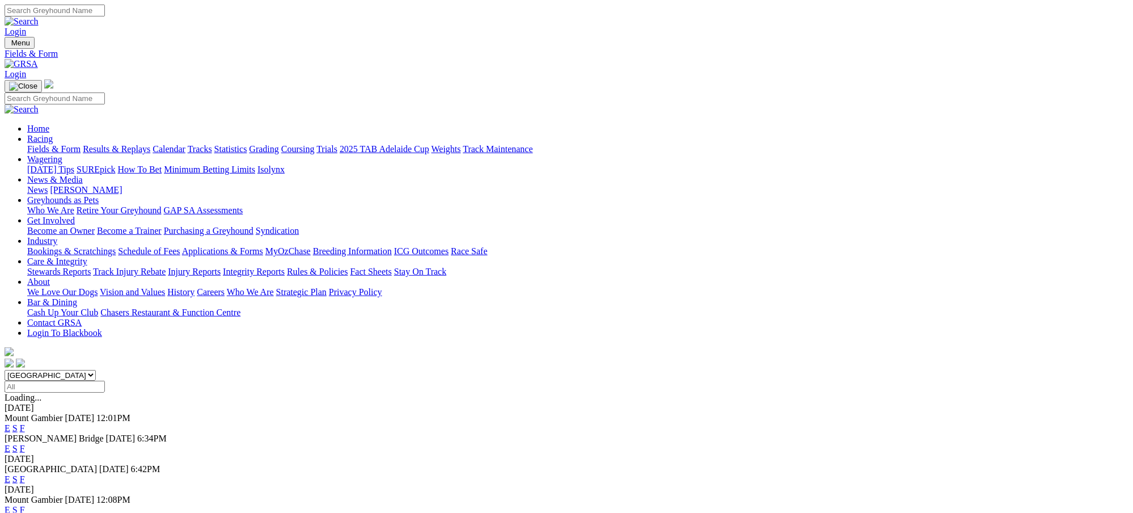
click at [25, 444] on link "F" at bounding box center [22, 449] width 5 height 10
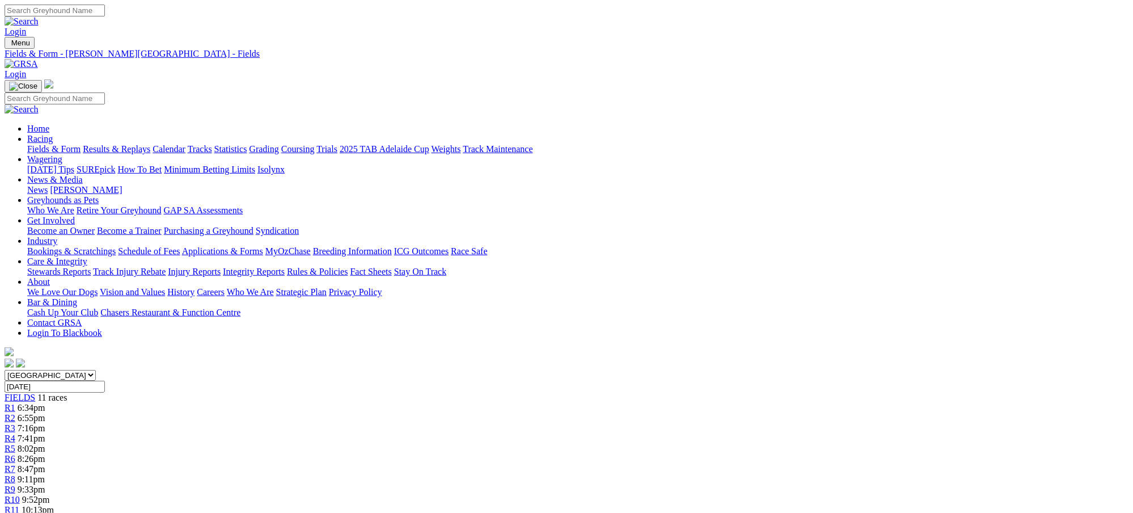
click at [81, 144] on link "Fields & Form" at bounding box center [53, 149] width 53 height 10
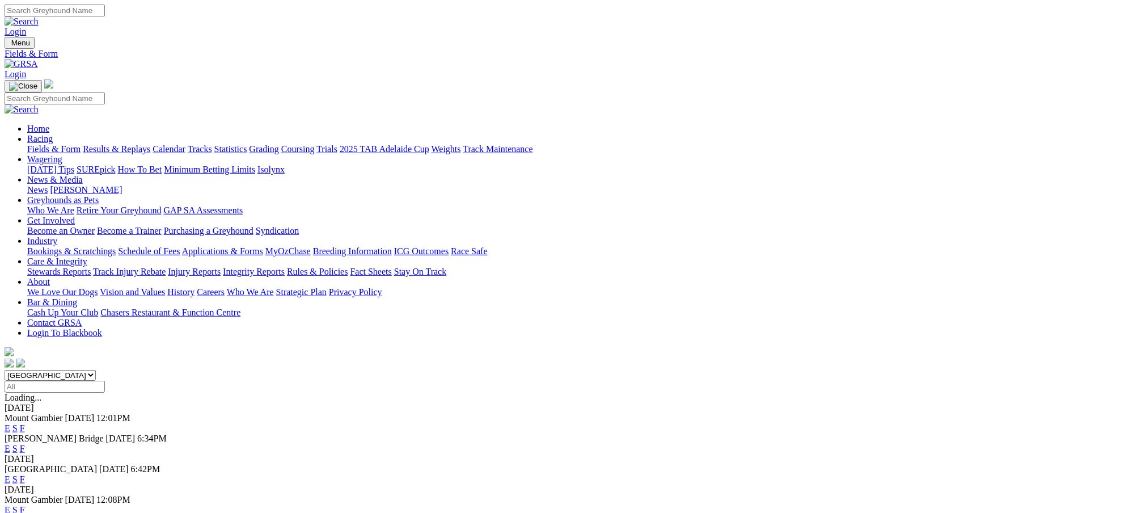
click at [25, 474] on link "F" at bounding box center [22, 479] width 5 height 10
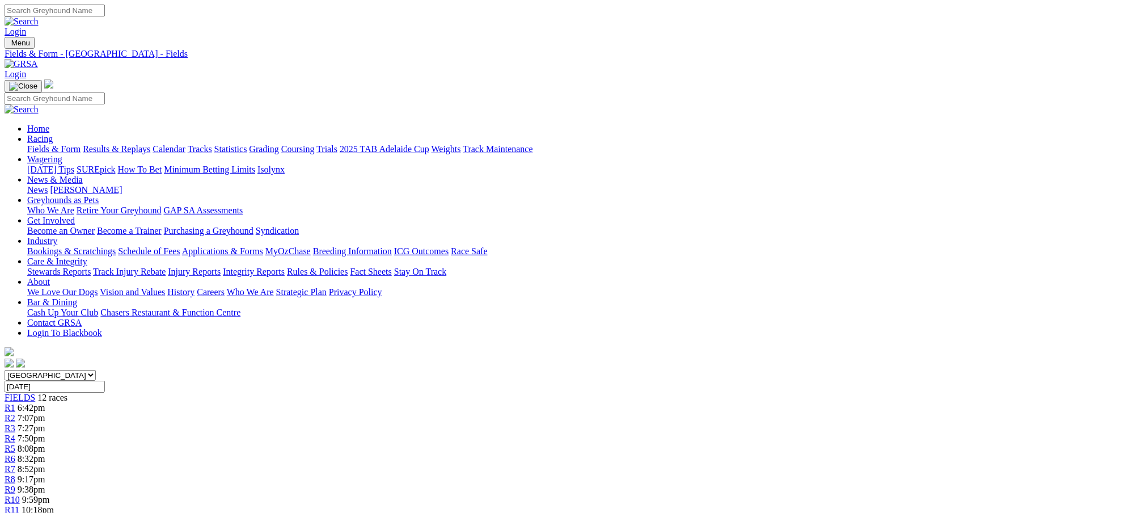
click at [81, 144] on link "Fields & Form" at bounding box center [53, 149] width 53 height 10
